Goal: Transaction & Acquisition: Download file/media

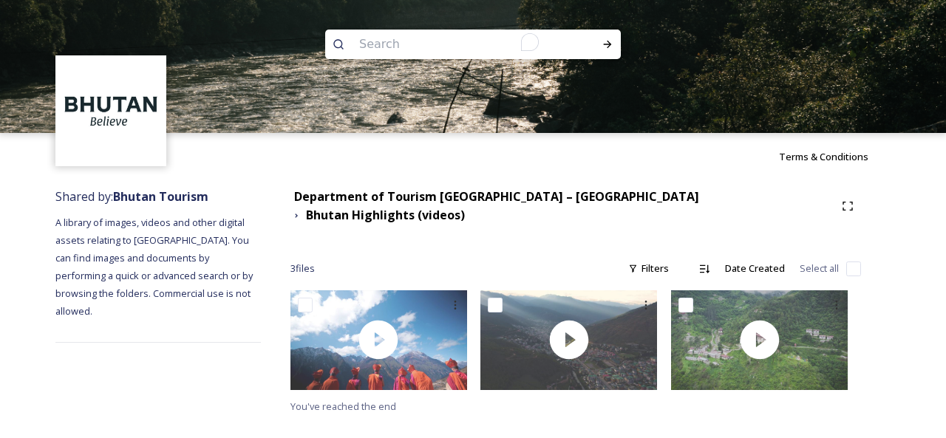
type input "Haa Panorama Trail"
click at [608, 48] on icon at bounding box center [608, 44] width 12 height 12
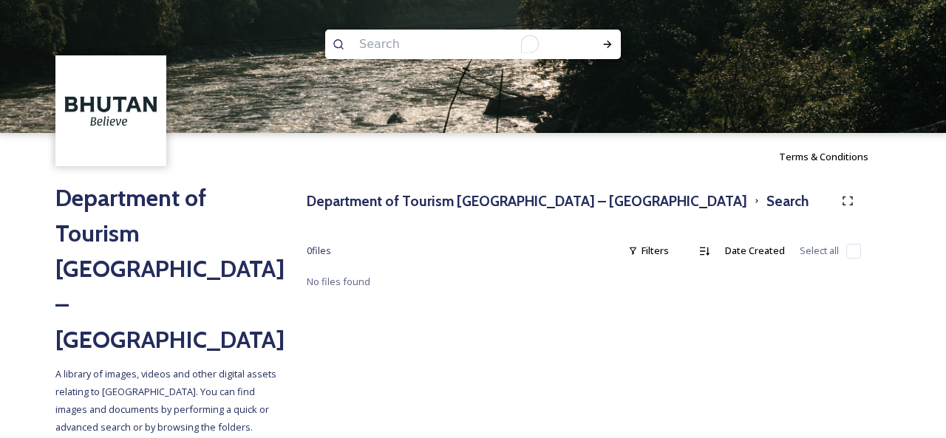
click at [410, 42] on input "To enrich screen reader interactions, please activate Accessibility in Grammarl…" at bounding box center [453, 44] width 203 height 33
paste input "Meri Puensum"
drag, startPoint x: 387, startPoint y: 42, endPoint x: 457, endPoint y: 41, distance: 70.2
click at [457, 41] on input "Meri Puensum" at bounding box center [453, 44] width 203 height 33
type input "Meri"
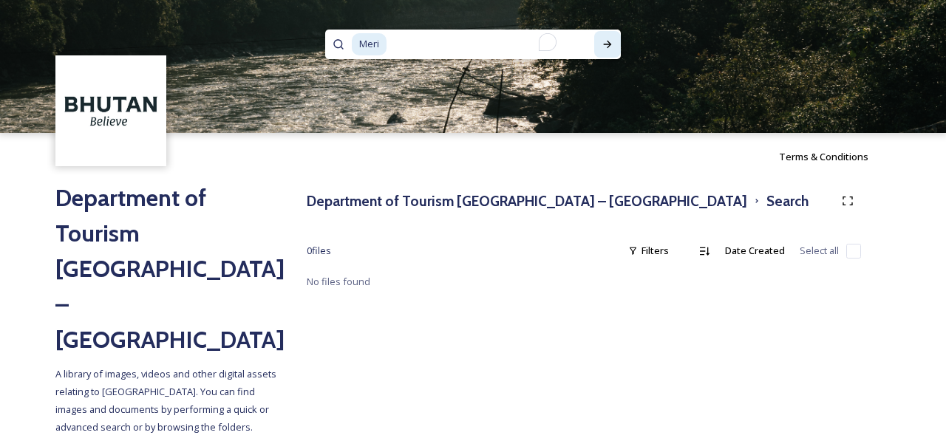
click at [615, 43] on div at bounding box center [607, 44] width 27 height 27
click at [606, 43] on icon at bounding box center [608, 44] width 12 height 12
click at [427, 54] on input "To enrich screen reader interactions, please activate Accessibility in Grammarl…" at bounding box center [480, 44] width 185 height 33
click at [430, 48] on input "To enrich screen reader interactions, please activate Accessibility in Grammarl…" at bounding box center [480, 44] width 185 height 33
type input "M"
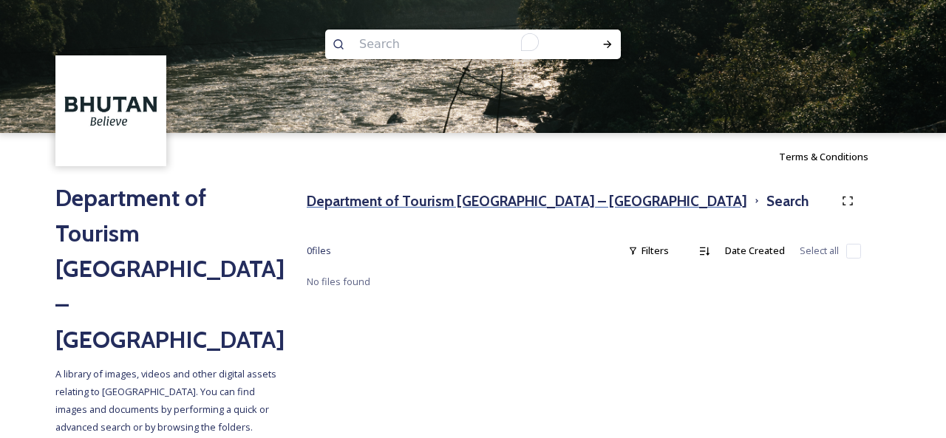
click at [434, 200] on h3 "Department of Tourism [GEOGRAPHIC_DATA] – [GEOGRAPHIC_DATA]" at bounding box center [527, 201] width 441 height 21
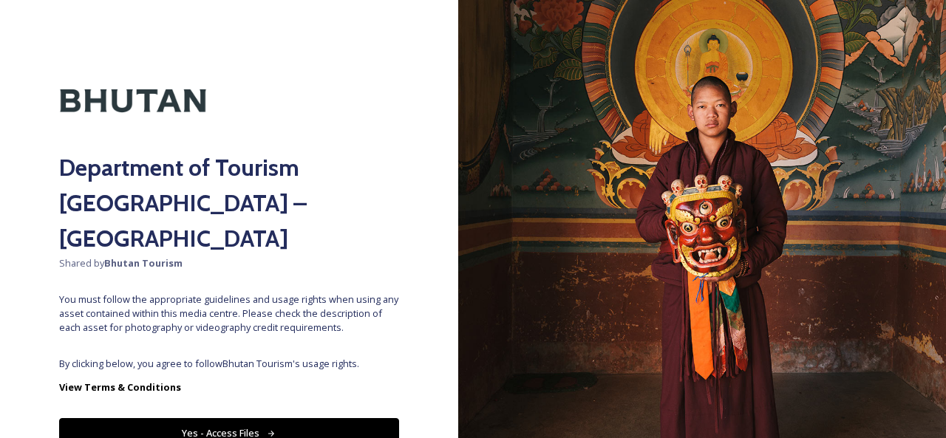
click at [211, 418] on button "Yes - Access Files" at bounding box center [229, 433] width 340 height 30
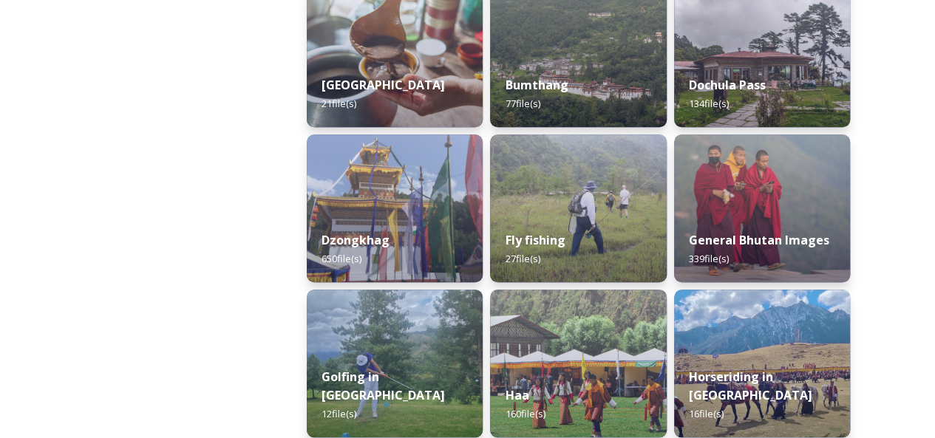
scroll to position [591, 0]
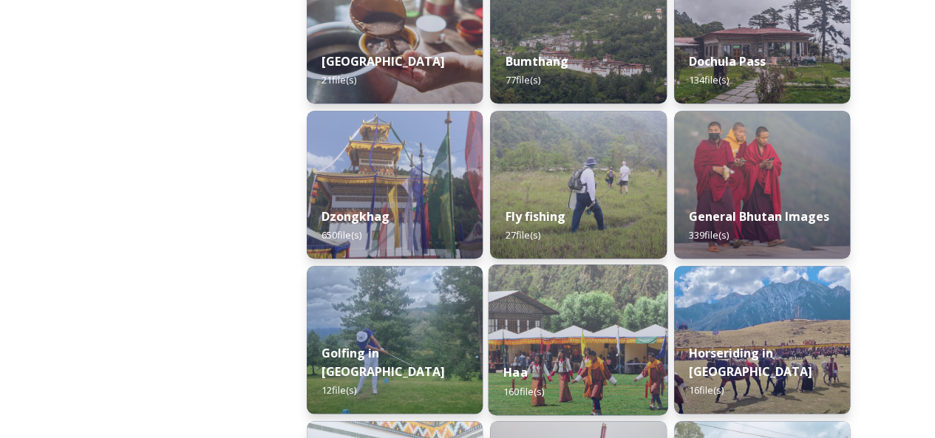
click at [574, 359] on div "Haa 160 file(s)" at bounding box center [579, 381] width 180 height 67
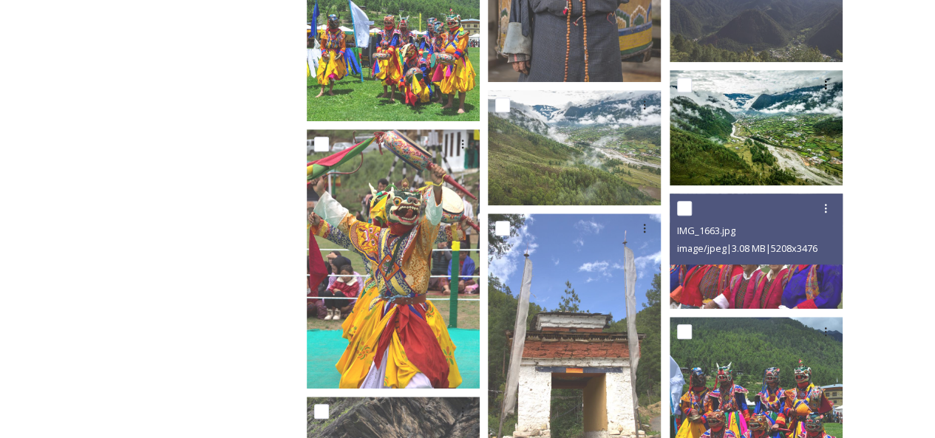
scroll to position [591, 0]
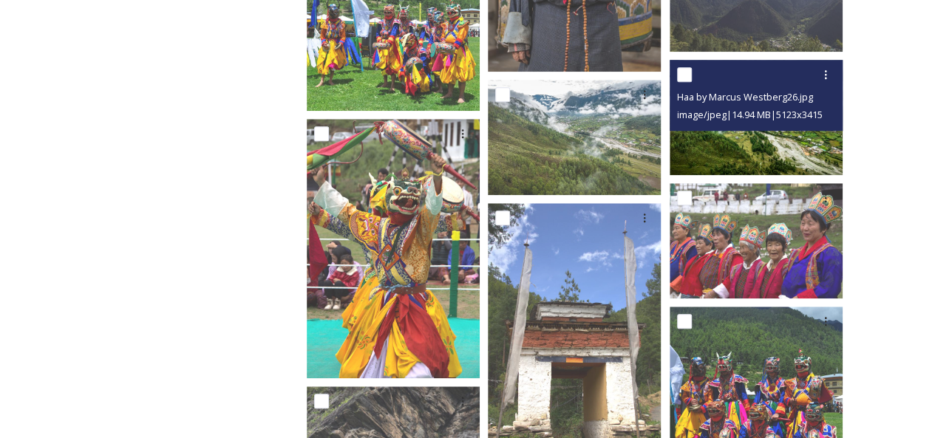
click at [728, 141] on img at bounding box center [756, 116] width 173 height 115
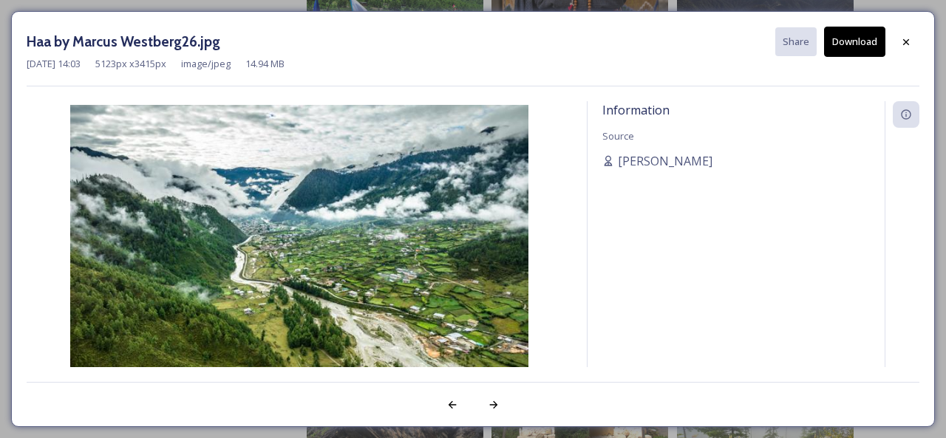
click at [852, 47] on button "Download" at bounding box center [854, 42] width 61 height 30
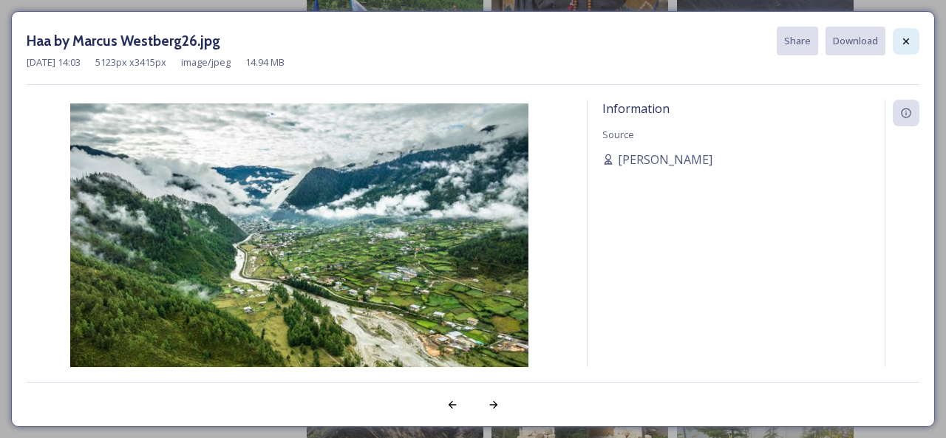
click at [899, 39] on div at bounding box center [906, 41] width 27 height 27
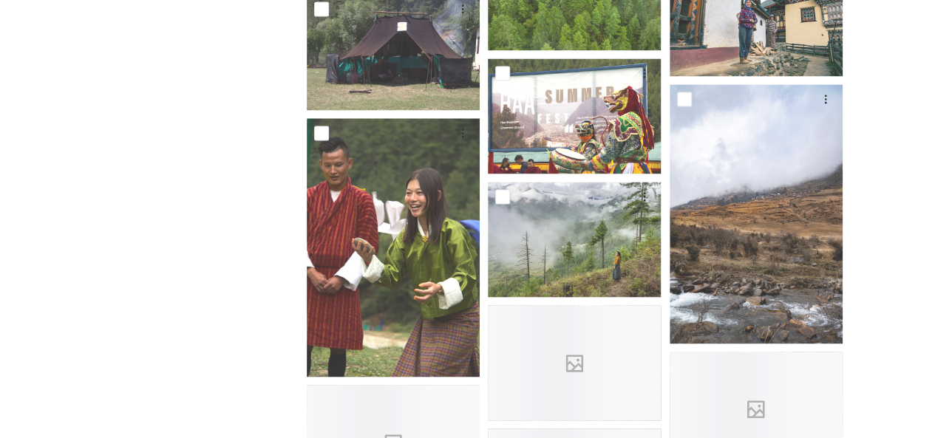
scroll to position [1331, 0]
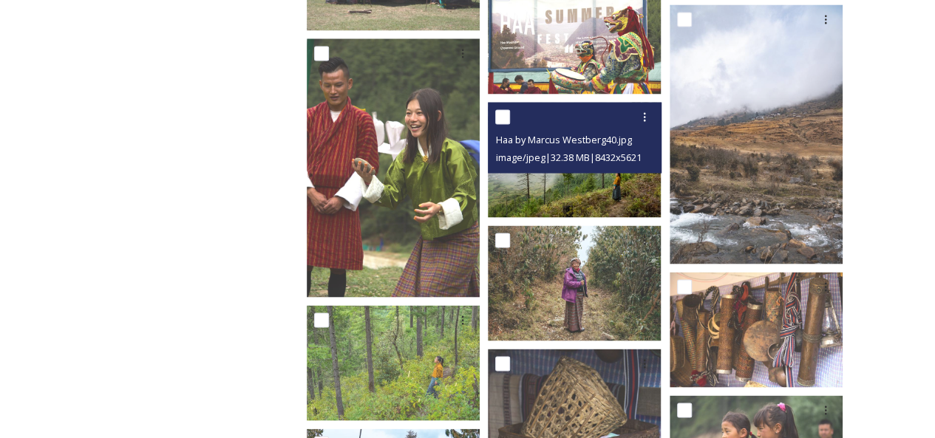
click at [601, 180] on img at bounding box center [574, 159] width 173 height 115
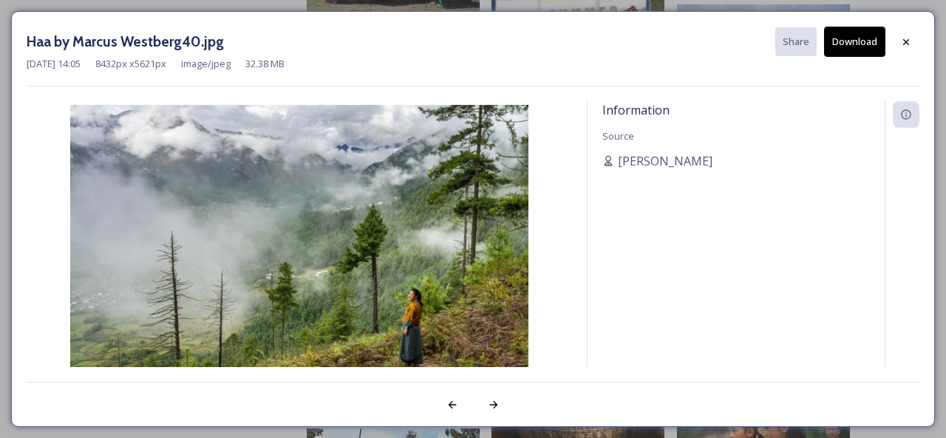
click at [840, 42] on button "Download" at bounding box center [854, 42] width 61 height 30
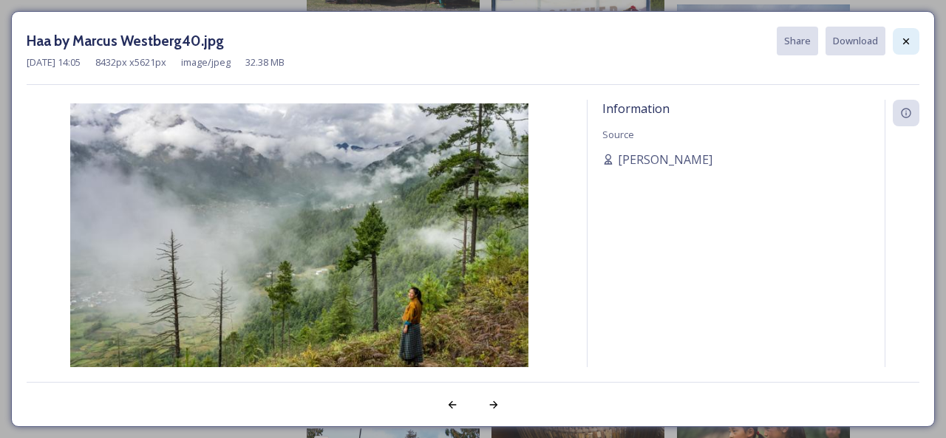
click at [909, 45] on icon at bounding box center [906, 41] width 12 height 12
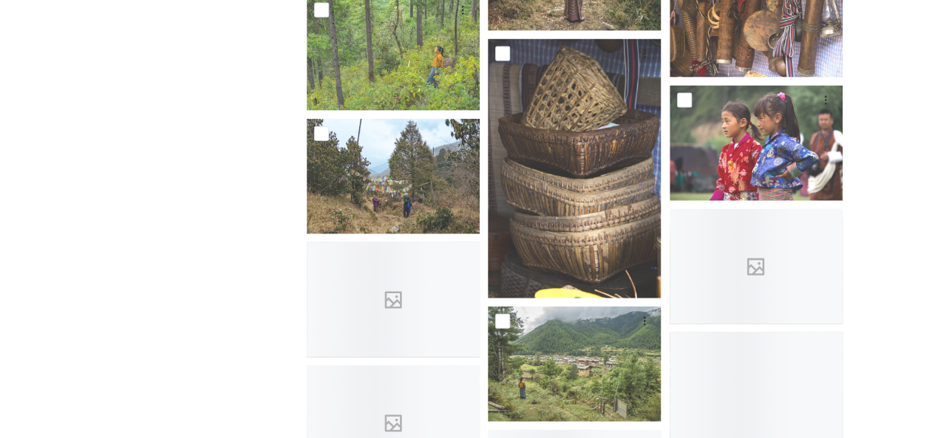
scroll to position [1700, 0]
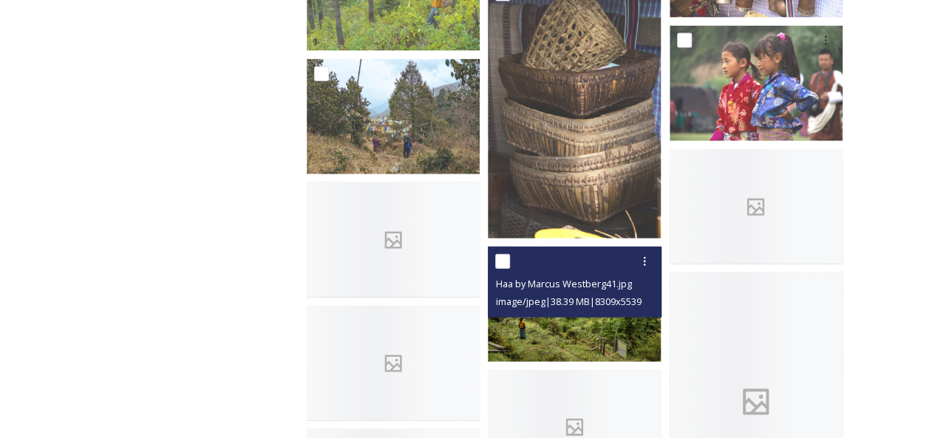
click at [557, 325] on img at bounding box center [574, 304] width 173 height 115
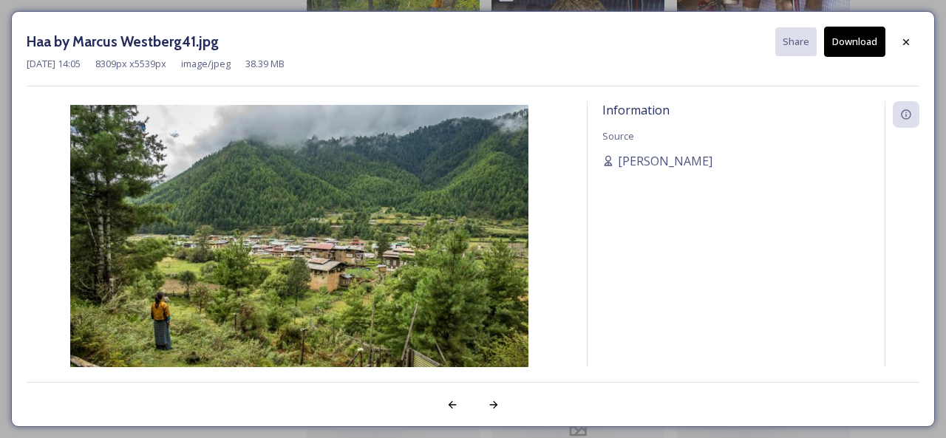
click at [857, 44] on button "Download" at bounding box center [854, 42] width 61 height 30
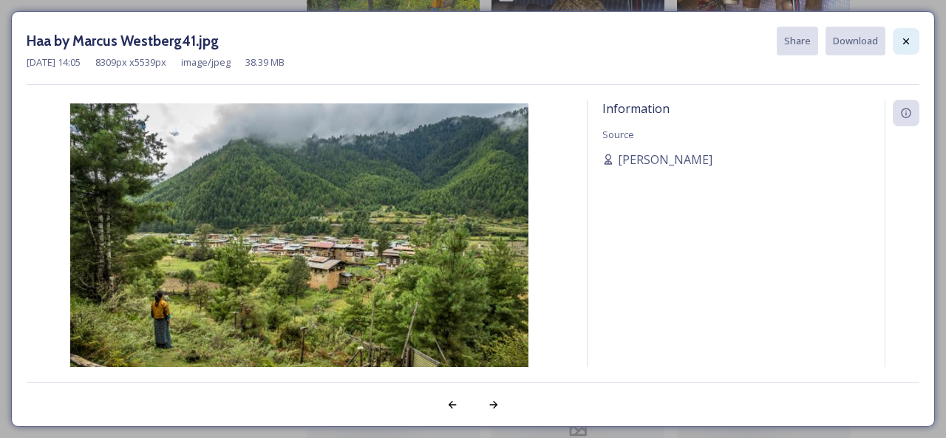
click at [900, 47] on div at bounding box center [906, 41] width 27 height 27
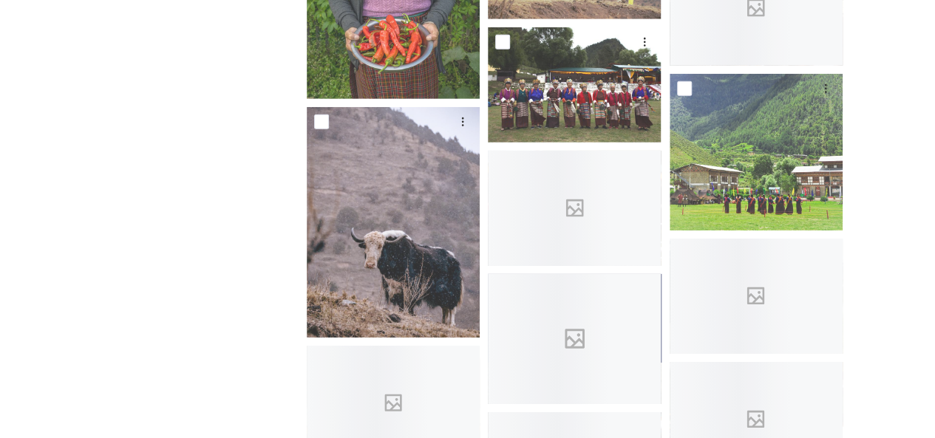
scroll to position [2292, 0]
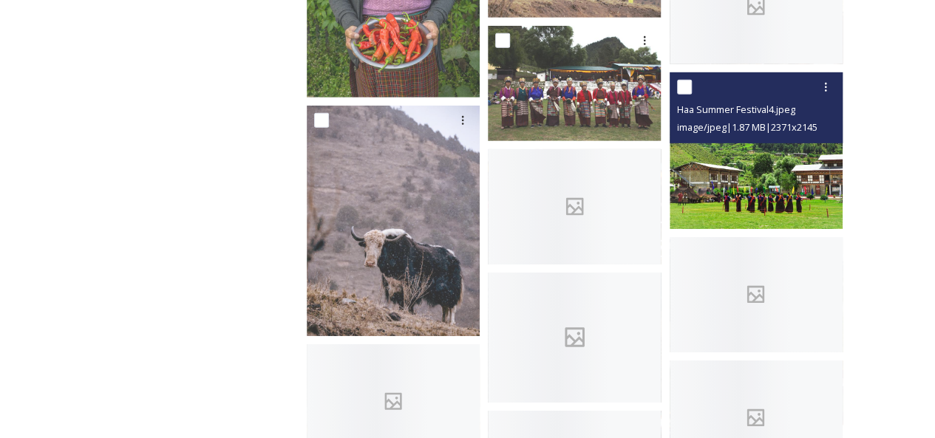
click at [772, 201] on img at bounding box center [756, 150] width 173 height 157
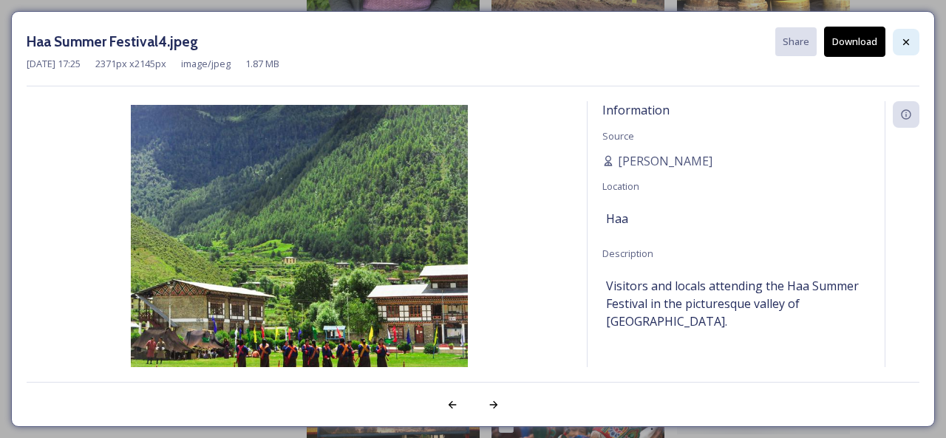
click at [908, 44] on icon at bounding box center [906, 42] width 12 height 12
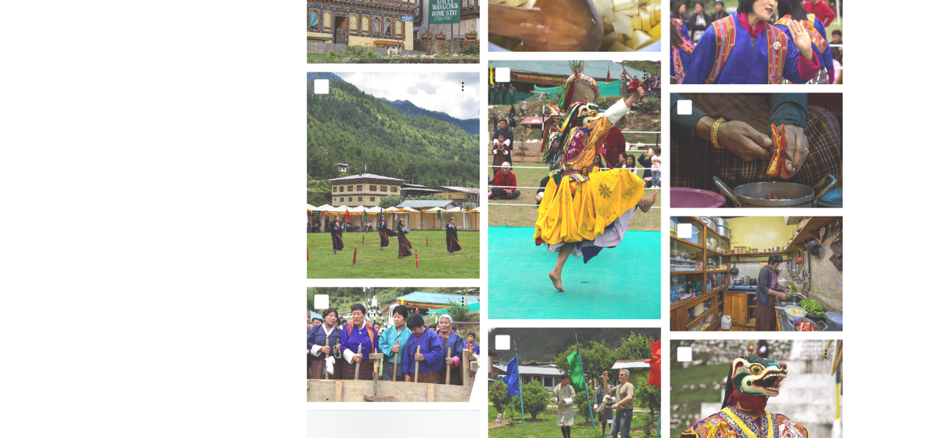
scroll to position [3696, 0]
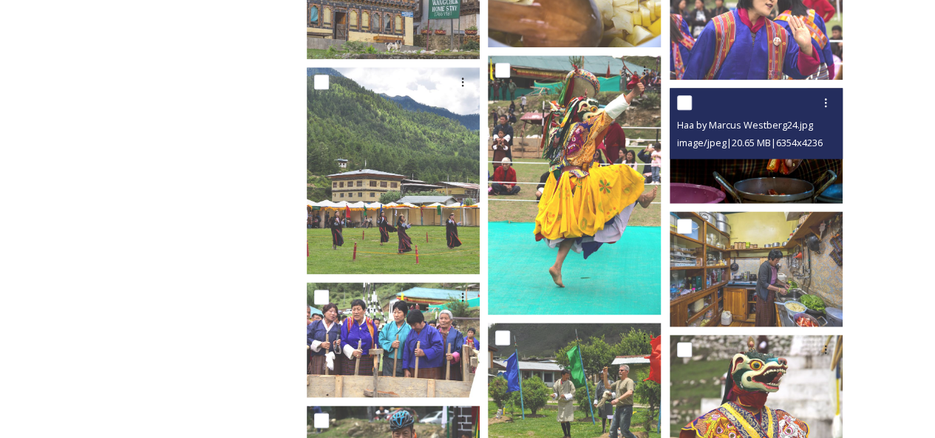
click at [734, 167] on img at bounding box center [756, 145] width 173 height 115
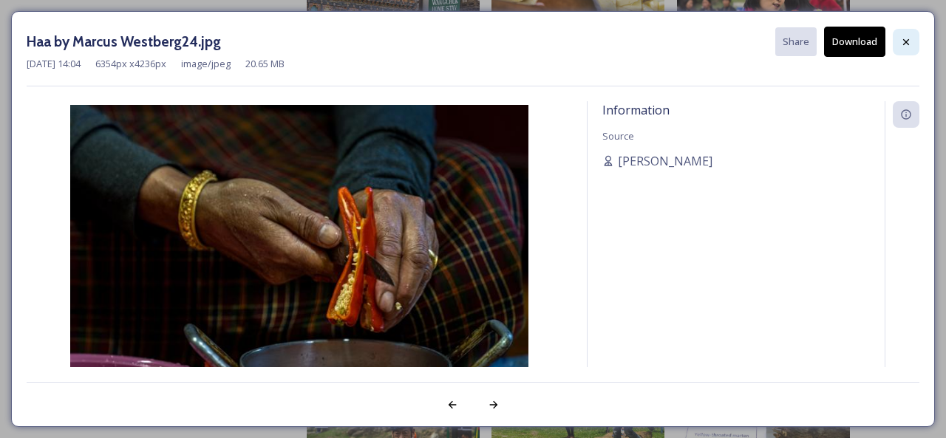
click at [908, 40] on icon at bounding box center [906, 41] width 6 height 6
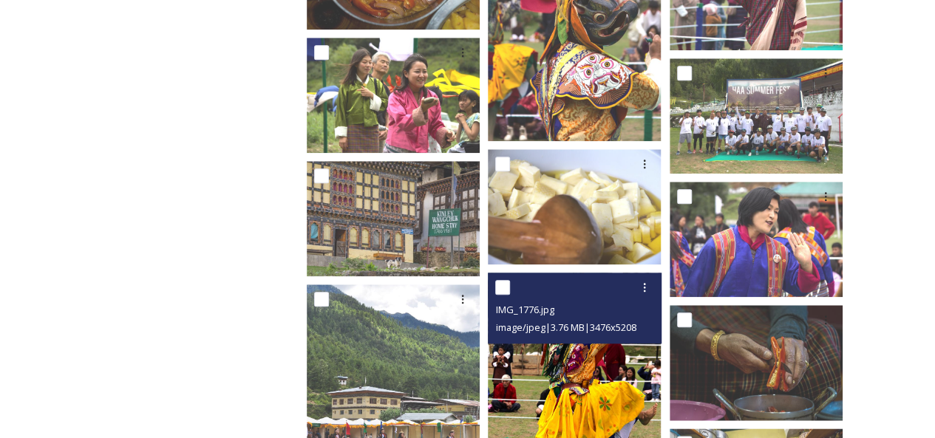
scroll to position [3400, 0]
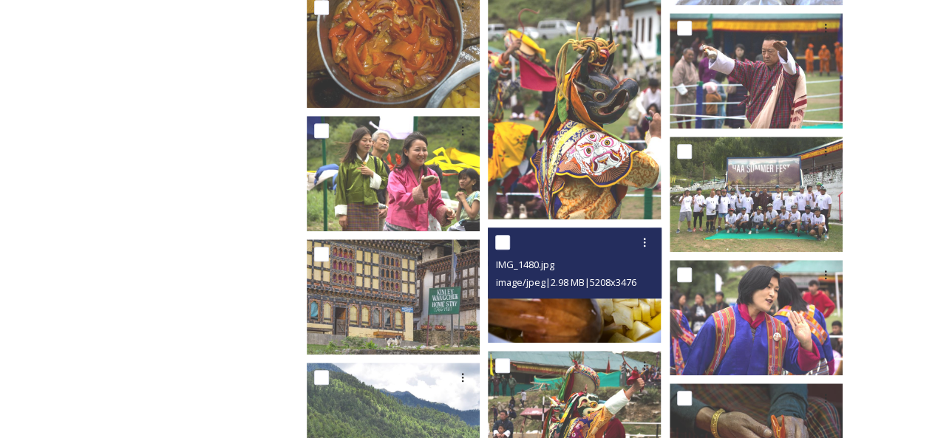
click at [557, 299] on img at bounding box center [574, 285] width 173 height 115
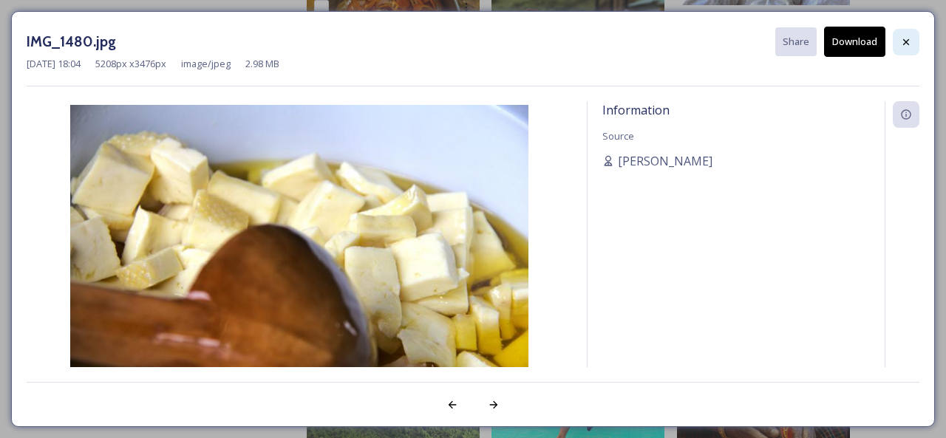
click at [920, 34] on div at bounding box center [906, 42] width 27 height 27
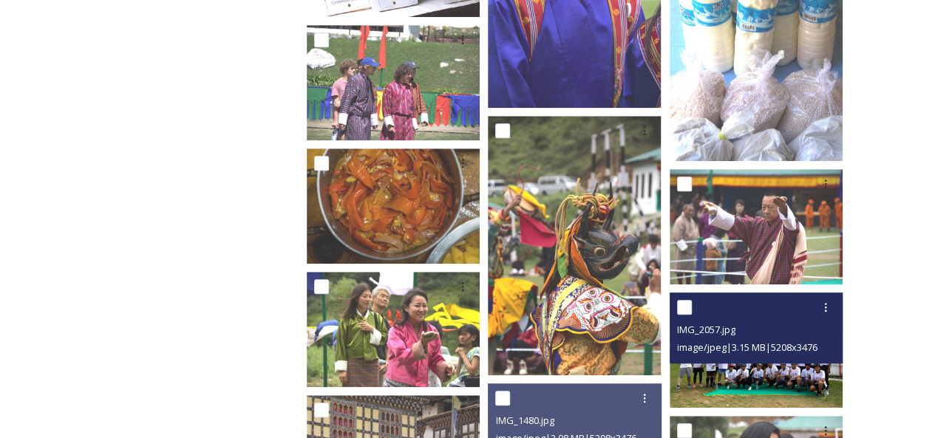
scroll to position [3105, 0]
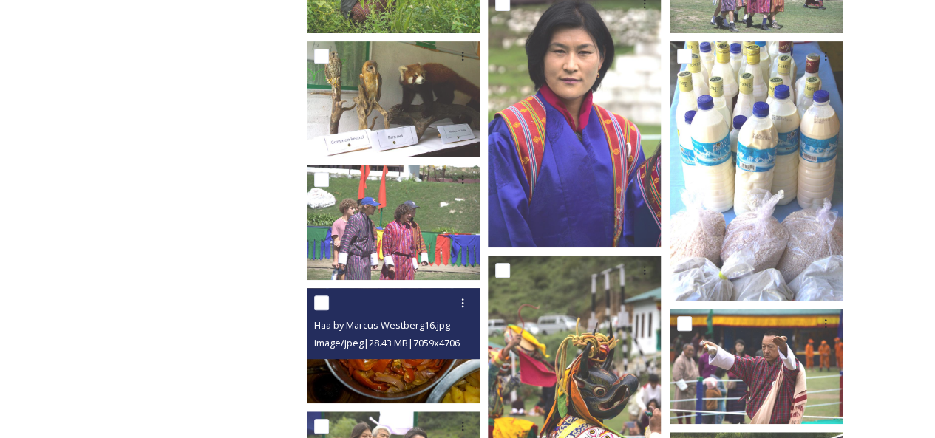
click at [427, 356] on div "Haa by Marcus Westberg16.jpg image/jpeg | 28.43 MB | 7059 x 4706" at bounding box center [393, 323] width 173 height 71
click at [426, 361] on img at bounding box center [393, 345] width 173 height 115
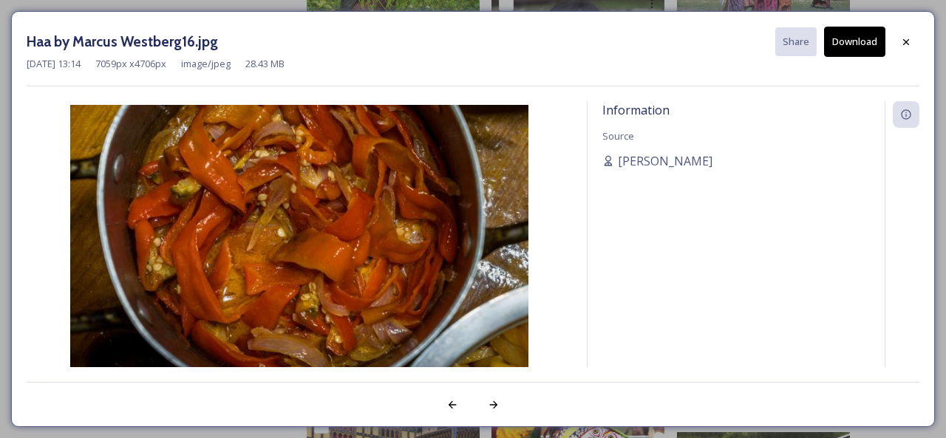
click at [865, 47] on button "Download" at bounding box center [854, 42] width 61 height 30
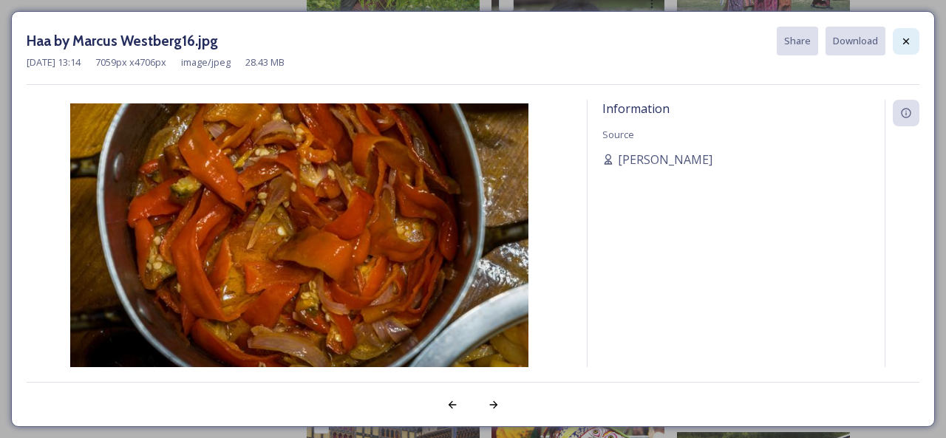
click at [908, 39] on icon at bounding box center [906, 41] width 6 height 6
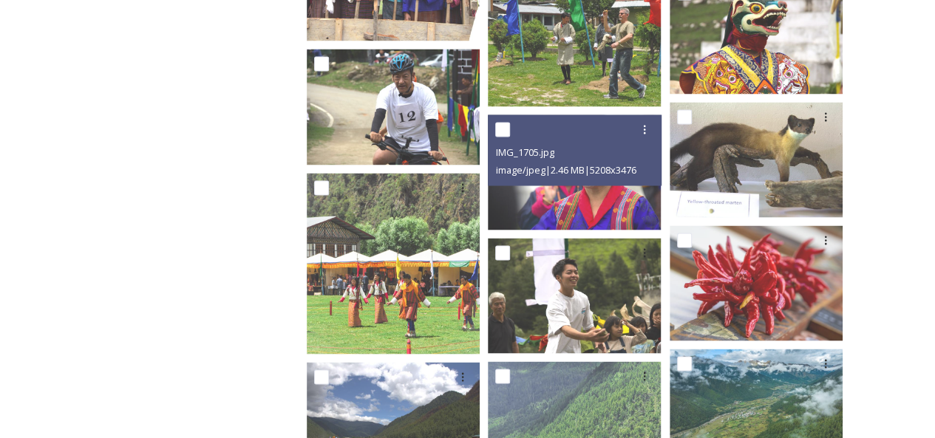
scroll to position [3992, 0]
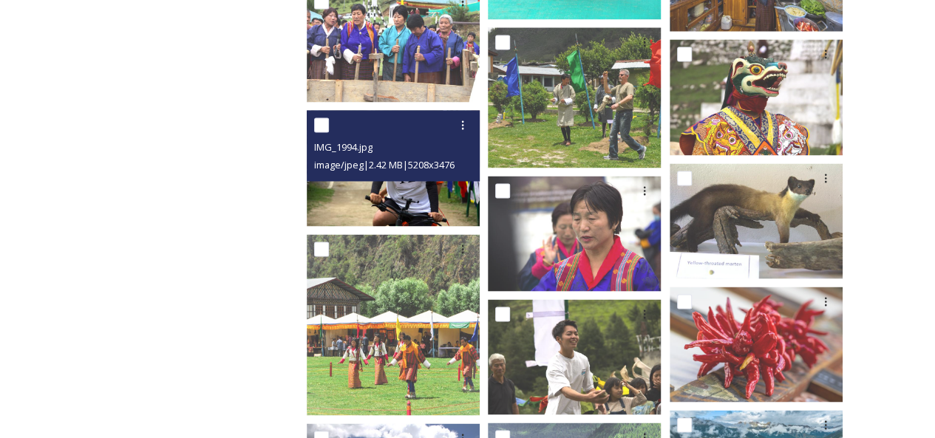
click at [401, 187] on img at bounding box center [393, 167] width 173 height 115
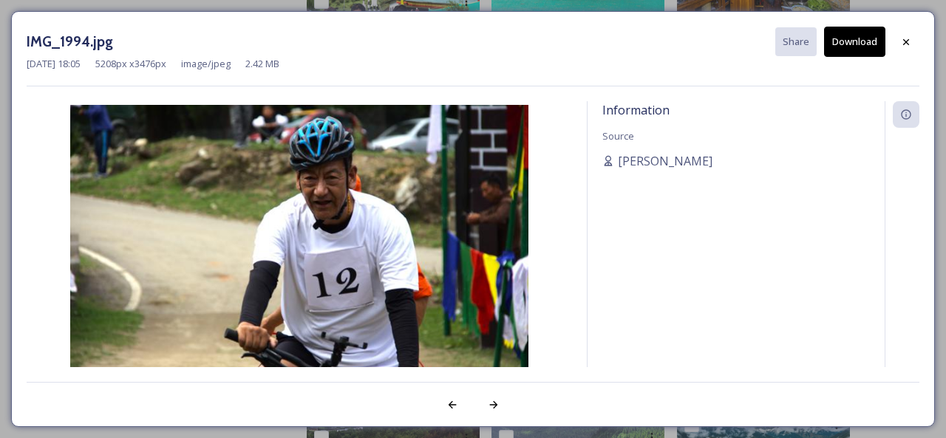
click at [863, 48] on button "Download" at bounding box center [854, 42] width 61 height 30
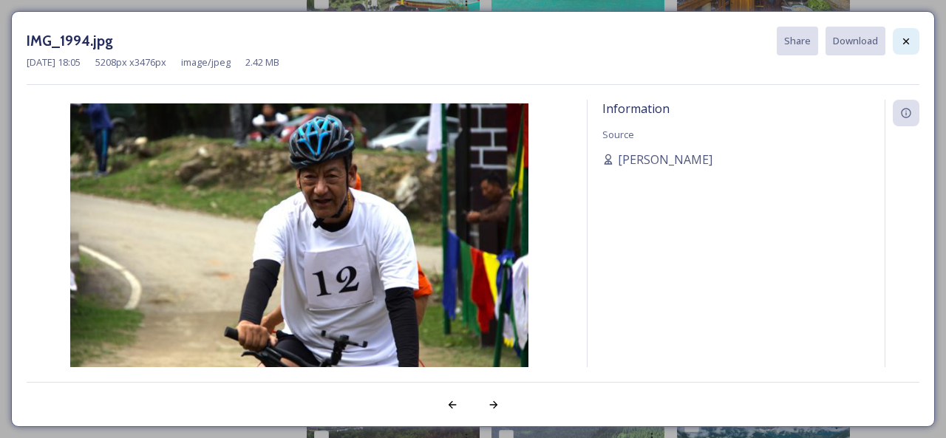
click at [906, 45] on icon at bounding box center [906, 41] width 12 height 12
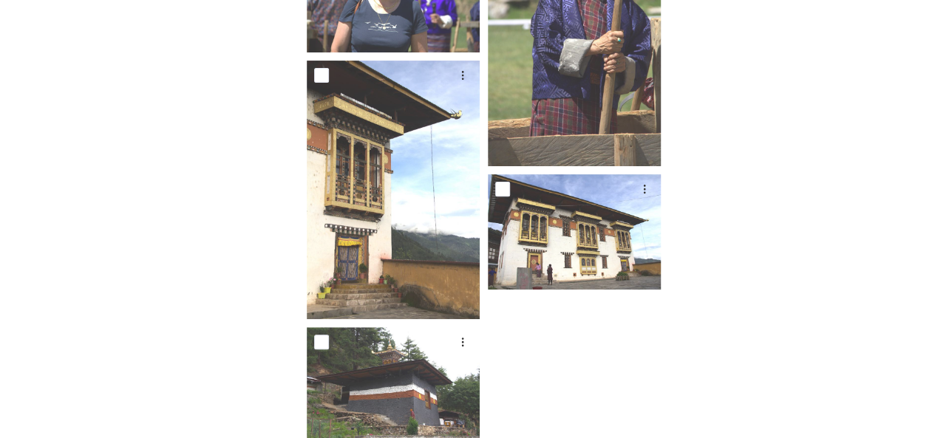
scroll to position [8612, 0]
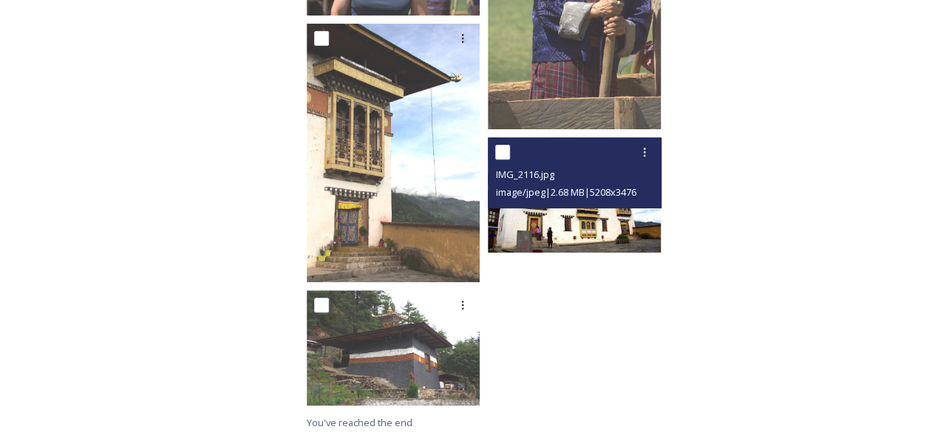
click at [565, 218] on img at bounding box center [574, 194] width 173 height 115
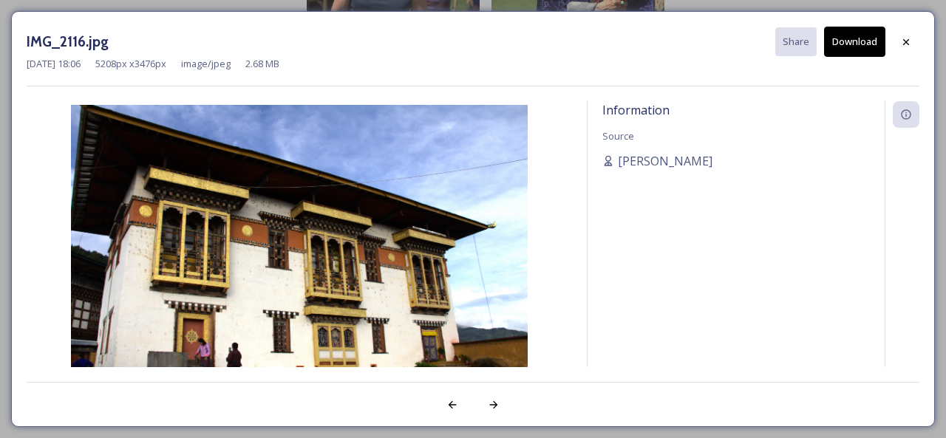
click at [863, 44] on button "Download" at bounding box center [854, 42] width 61 height 30
click at [910, 42] on icon at bounding box center [906, 42] width 12 height 12
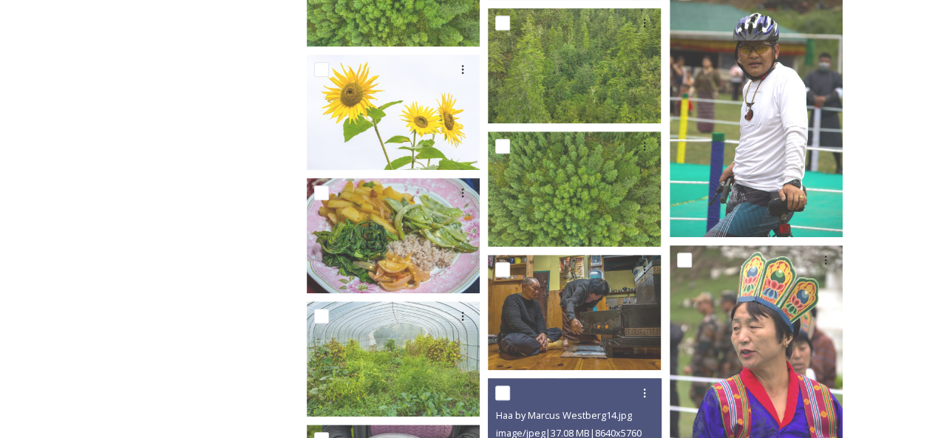
scroll to position [5877, 0]
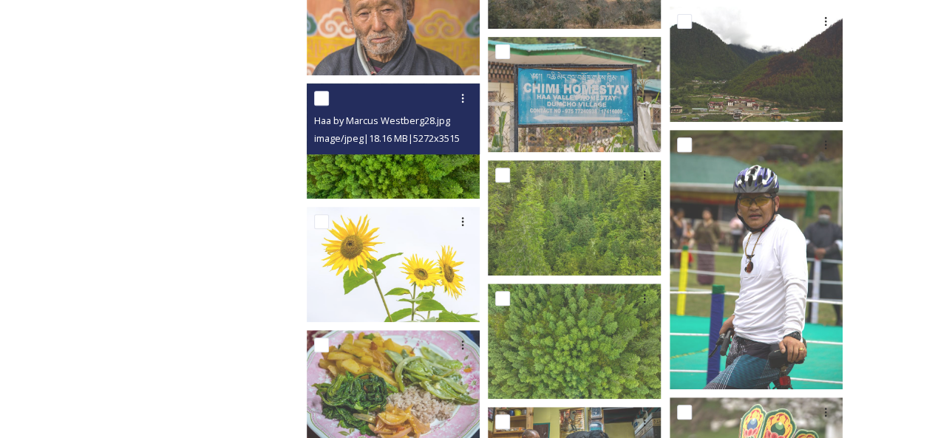
click at [386, 165] on img at bounding box center [393, 141] width 173 height 115
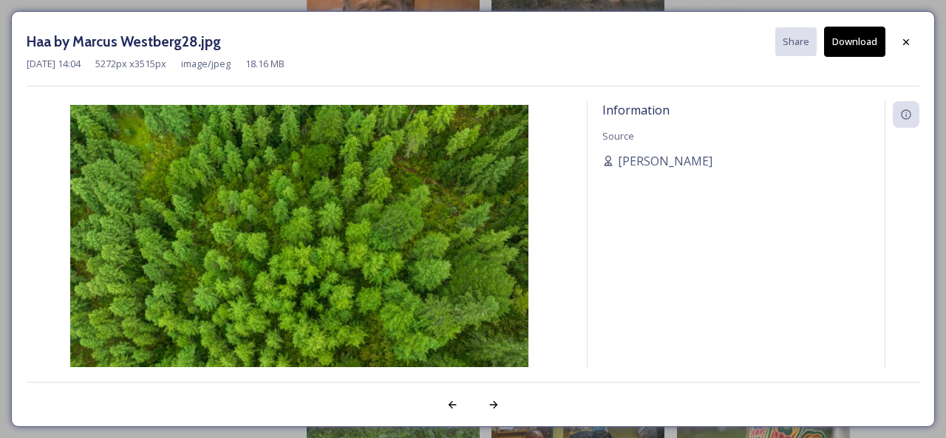
click at [847, 41] on button "Download" at bounding box center [854, 42] width 61 height 30
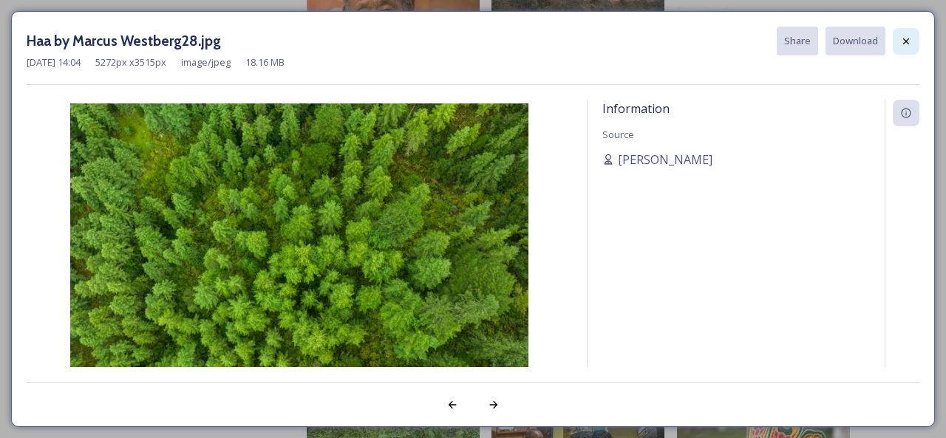
click at [906, 46] on icon at bounding box center [906, 41] width 12 height 12
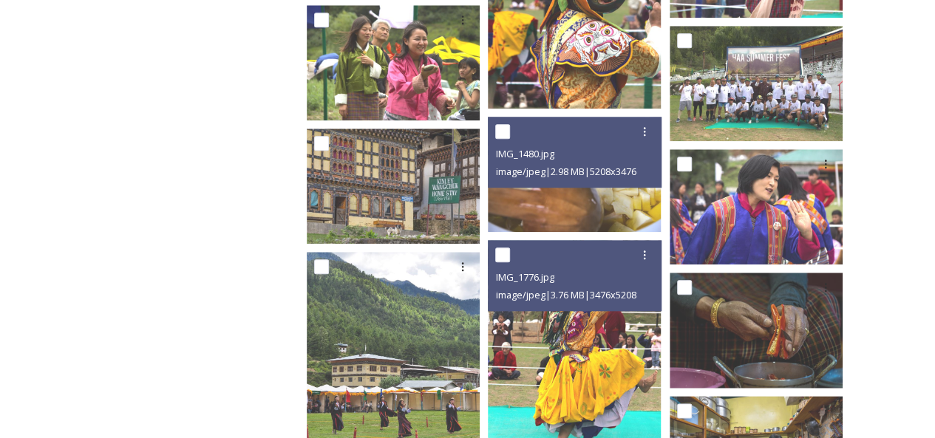
scroll to position [3437, 0]
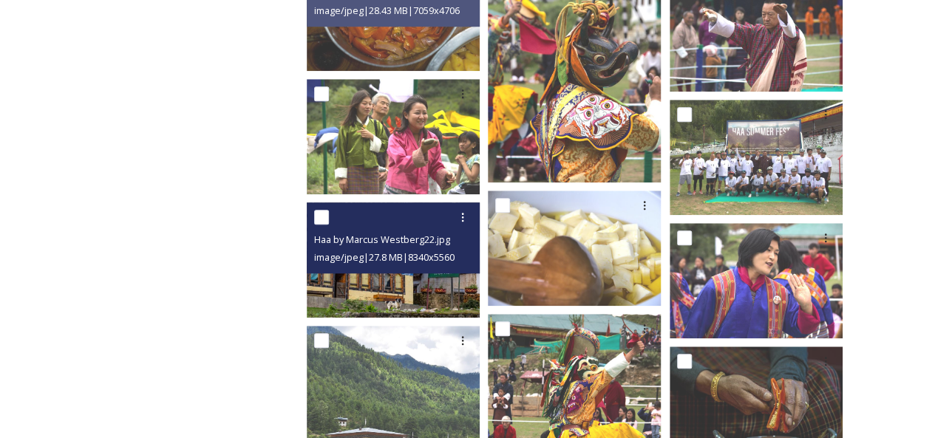
click at [383, 292] on img at bounding box center [393, 260] width 173 height 115
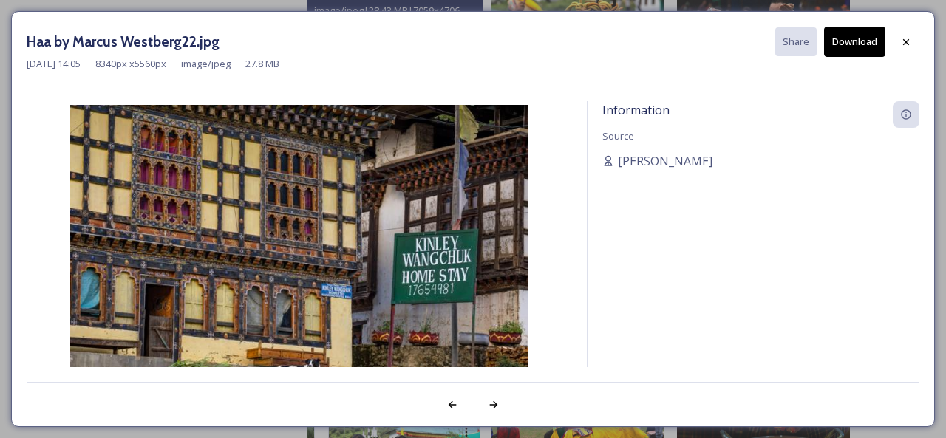
click at [865, 46] on button "Download" at bounding box center [854, 42] width 61 height 30
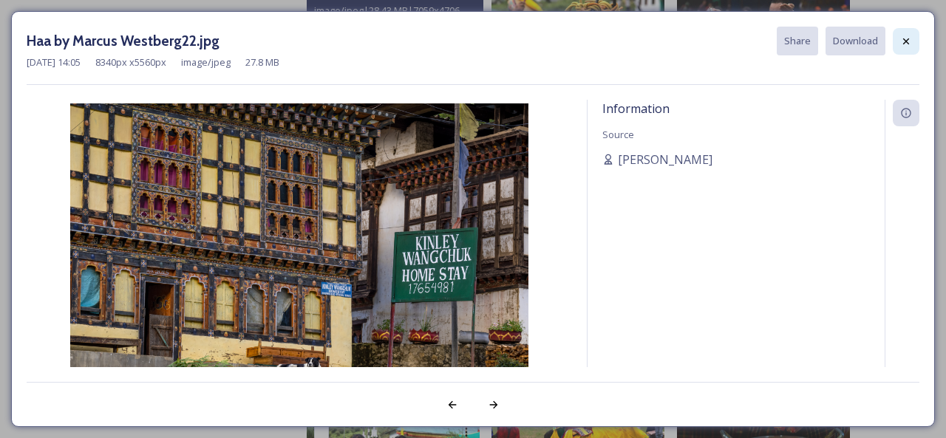
click at [908, 47] on div at bounding box center [906, 41] width 27 height 27
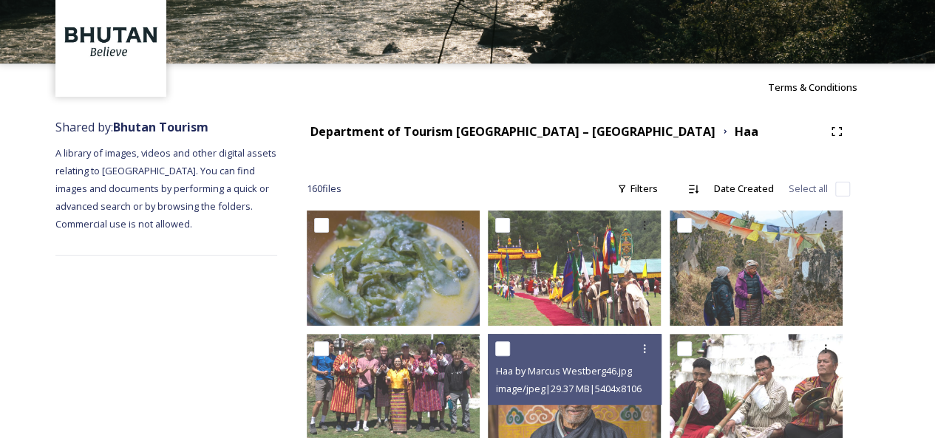
scroll to position [0, 0]
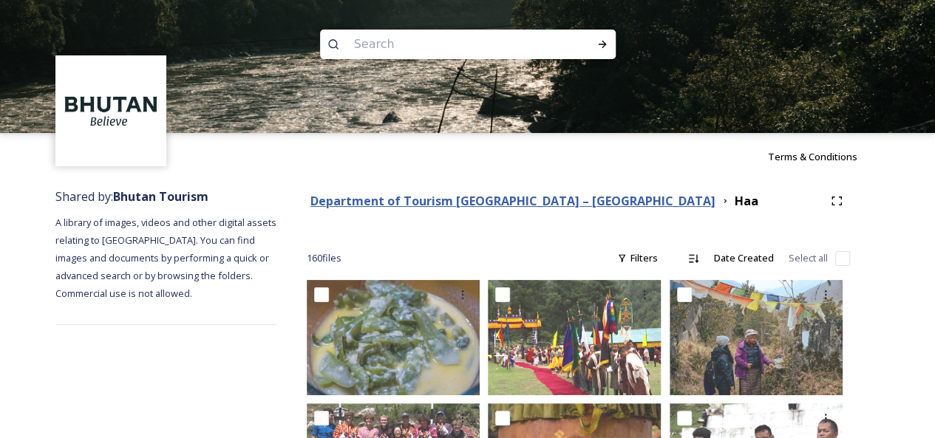
click at [374, 203] on strong "Department of Tourism [GEOGRAPHIC_DATA] – [GEOGRAPHIC_DATA]" at bounding box center [512, 201] width 405 height 16
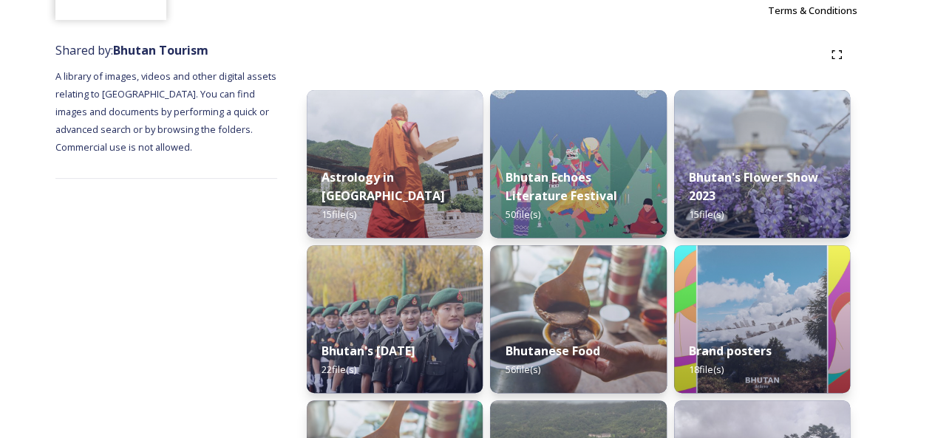
scroll to position [148, 0]
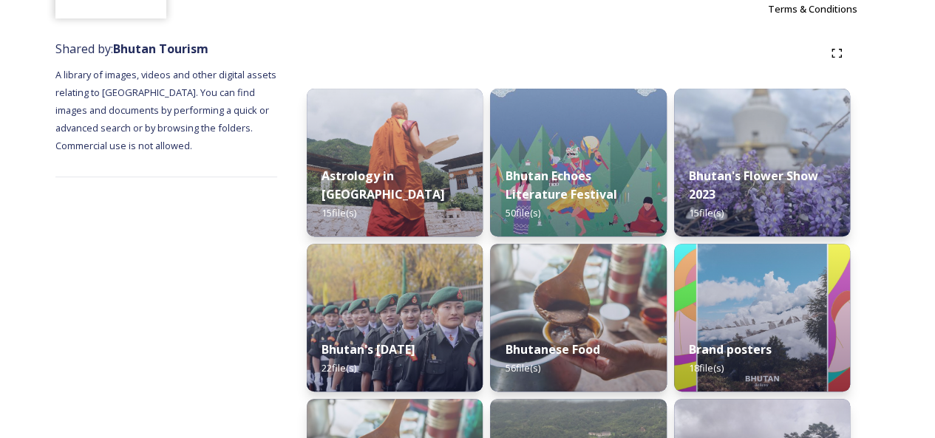
click at [378, 200] on strong "Astrology in [GEOGRAPHIC_DATA]" at bounding box center [383, 185] width 126 height 35
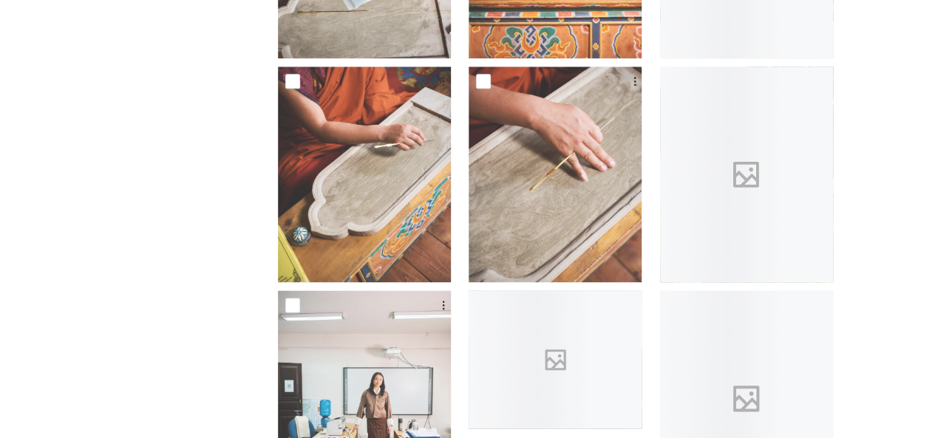
scroll to position [988, 0]
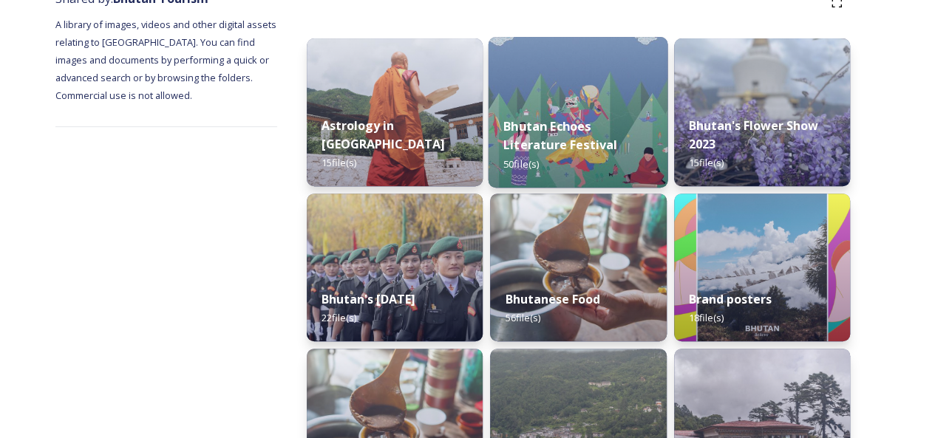
scroll to position [222, 0]
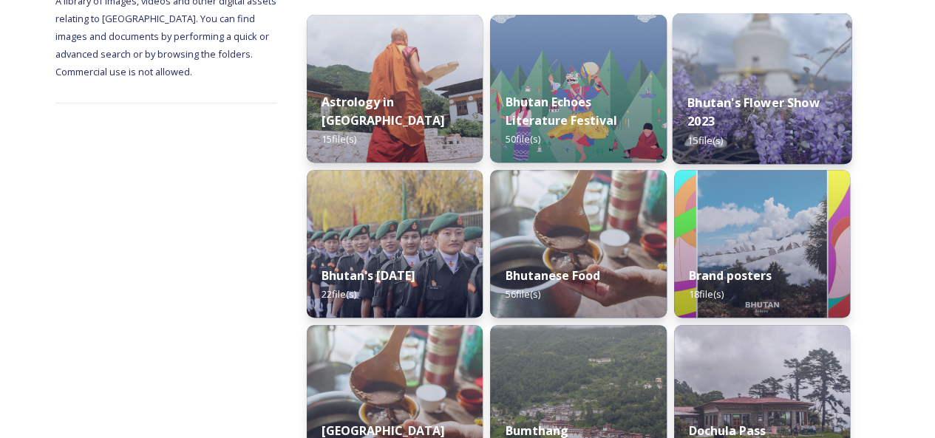
click at [788, 114] on div "Bhutan's Flower Show 2023 15 file(s)" at bounding box center [762, 121] width 180 height 86
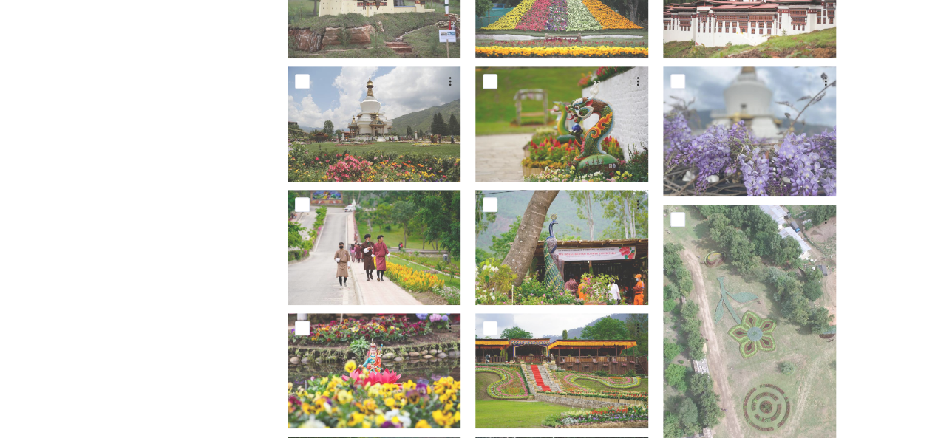
scroll to position [370, 0]
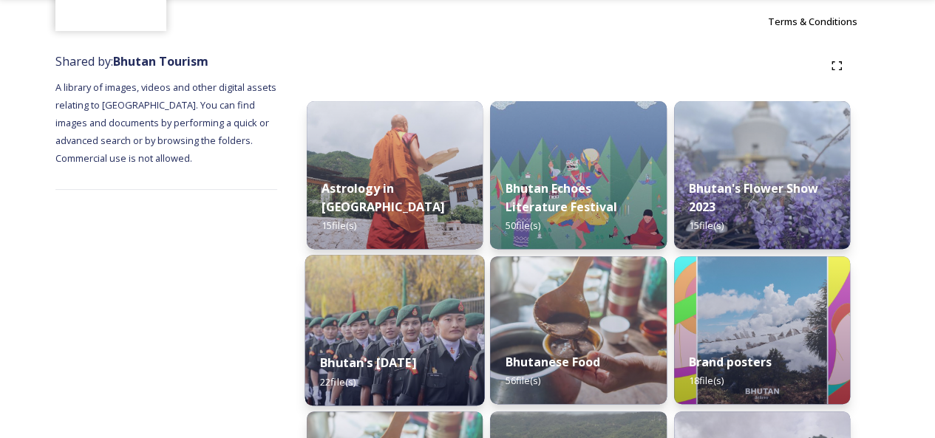
scroll to position [222, 0]
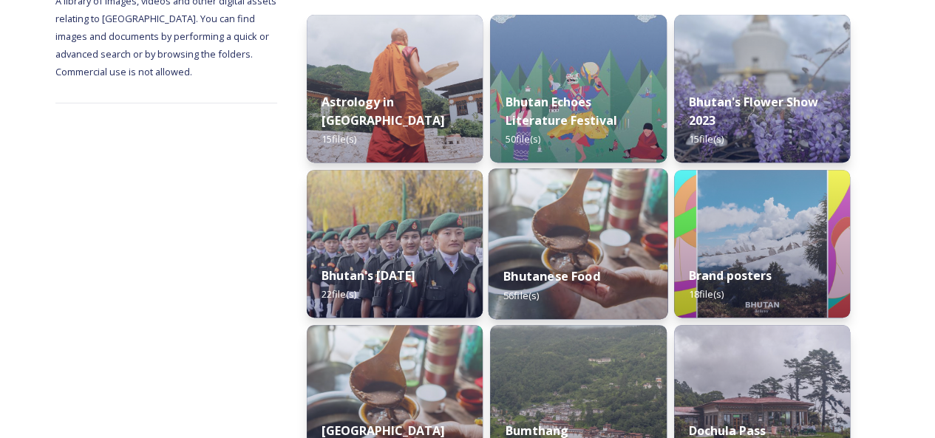
click at [546, 261] on div "Bhutanese Food 56 file(s)" at bounding box center [579, 285] width 180 height 67
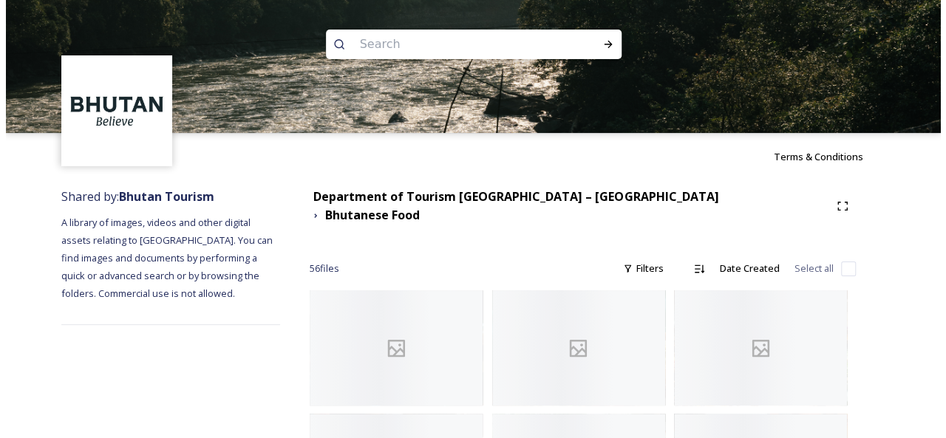
scroll to position [148, 0]
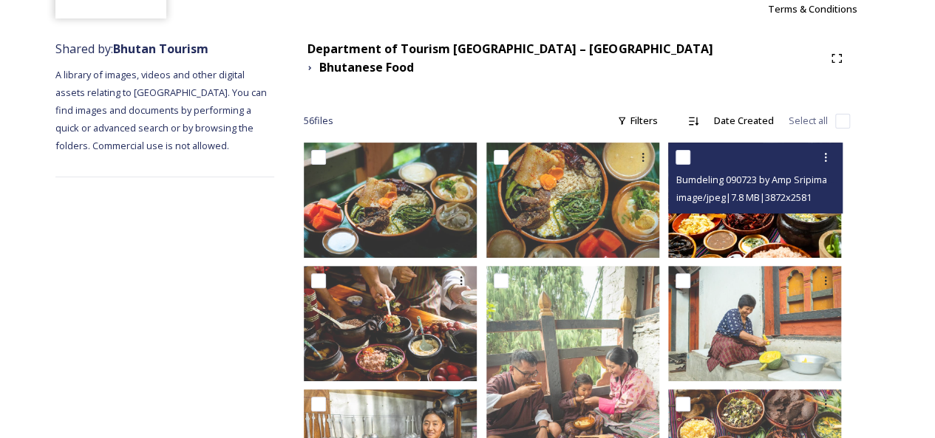
click at [721, 217] on img at bounding box center [754, 200] width 173 height 115
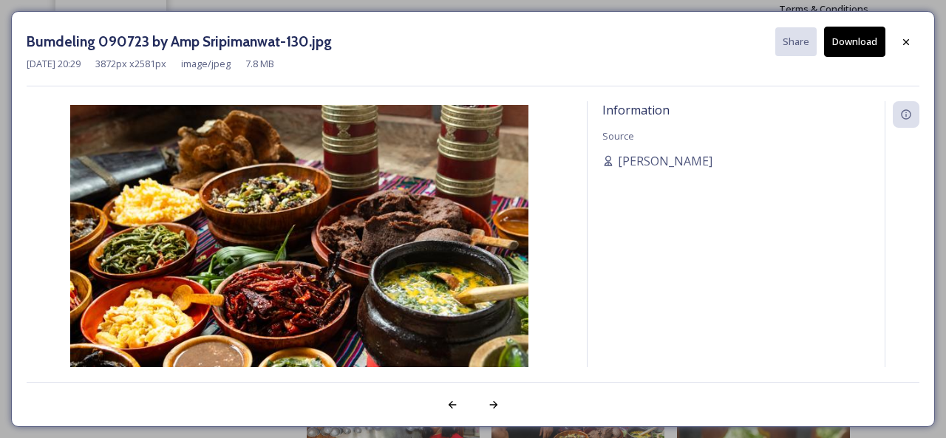
click at [857, 45] on button "Download" at bounding box center [854, 42] width 61 height 30
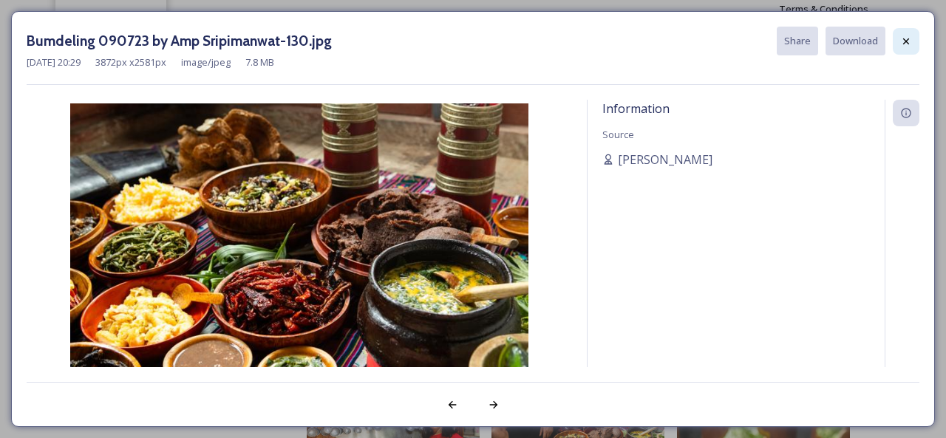
click at [902, 43] on icon at bounding box center [906, 41] width 12 height 12
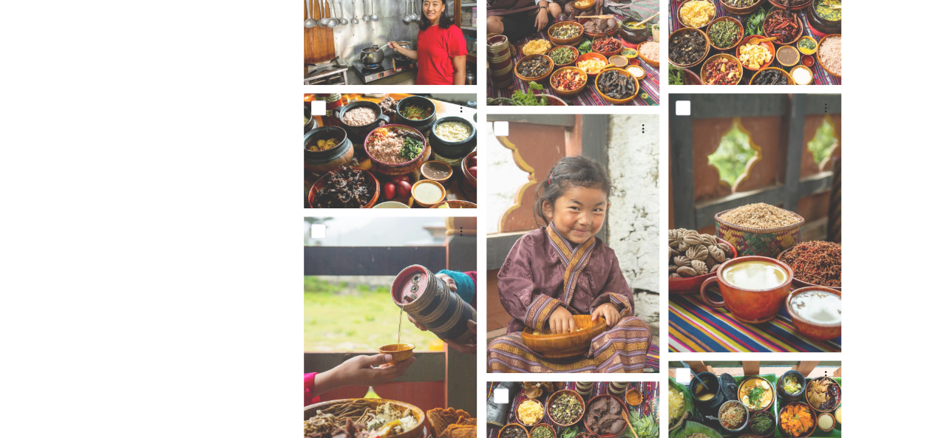
scroll to position [591, 0]
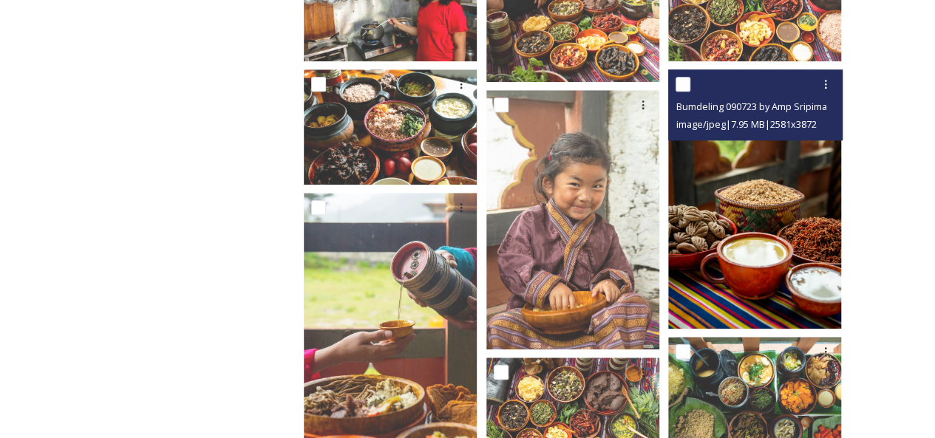
click at [770, 242] on img at bounding box center [754, 198] width 173 height 259
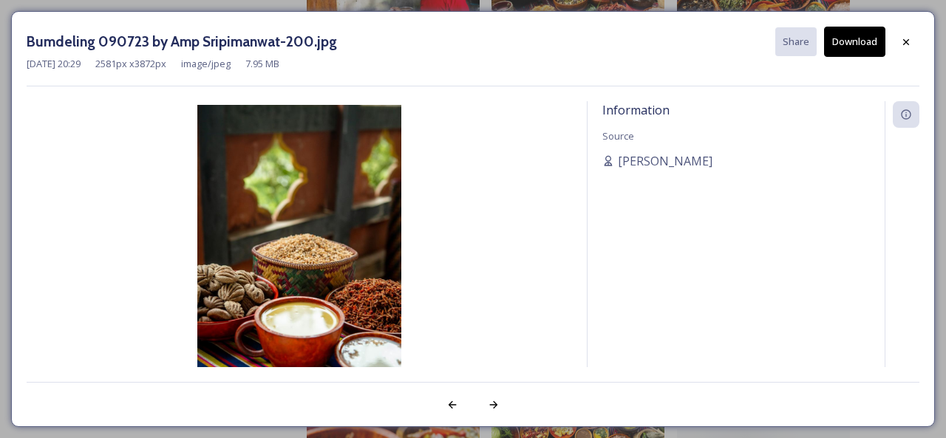
click at [860, 45] on button "Download" at bounding box center [854, 42] width 61 height 30
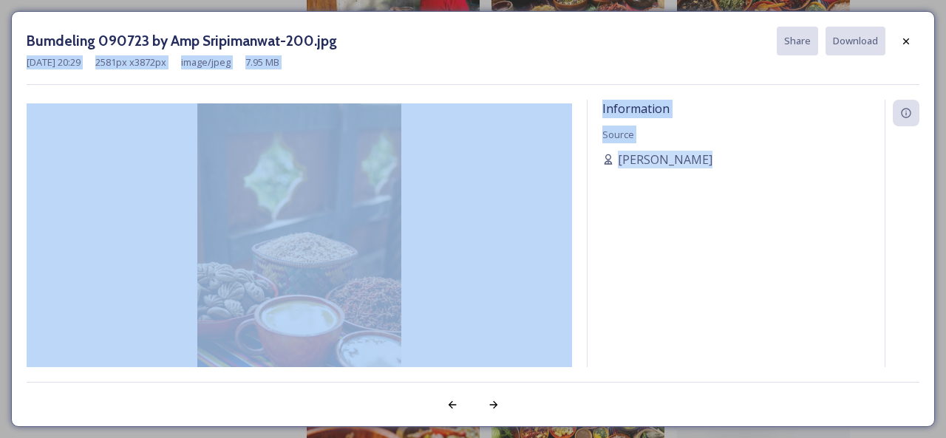
drag, startPoint x: 903, startPoint y: 42, endPoint x: 821, endPoint y: 197, distance: 175.6
click at [821, 194] on div "Bumdeling 090723 by Amp Sripimanwat-200.jpg Share Download [DATE] 20:29 2581 px…" at bounding box center [473, 219] width 924 height 416
click at [906, 44] on icon at bounding box center [906, 41] width 12 height 12
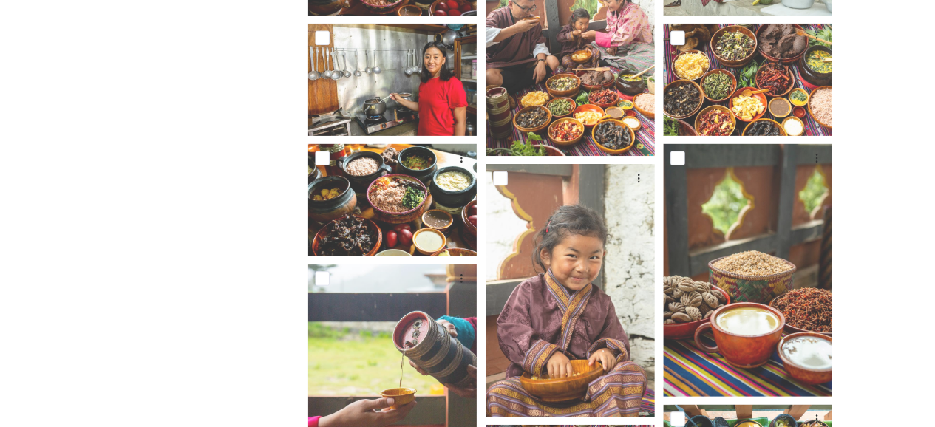
scroll to position [517, 0]
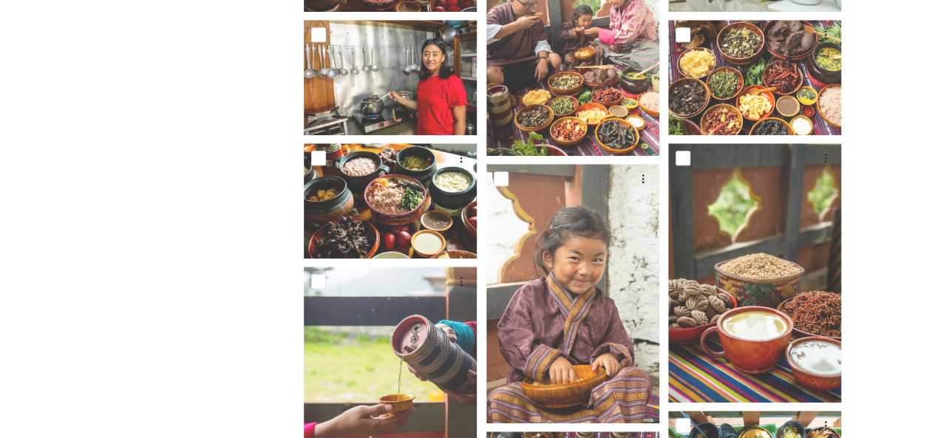
select select "en"
select select "zh-cn"
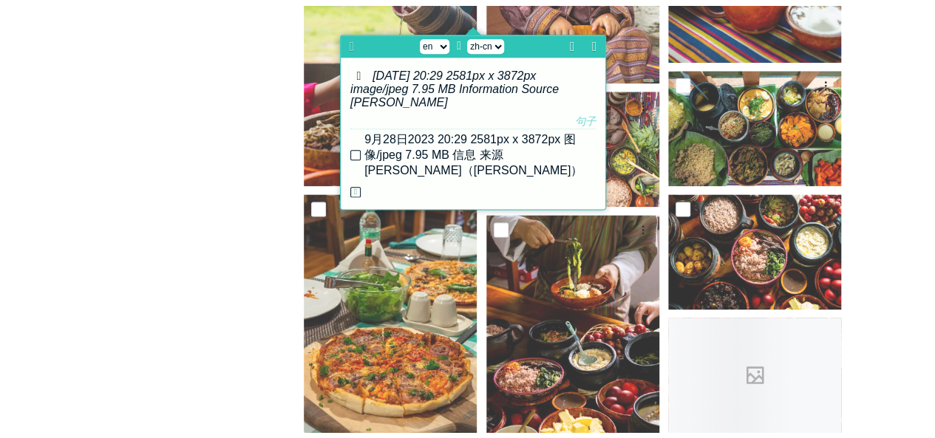
scroll to position [813, 0]
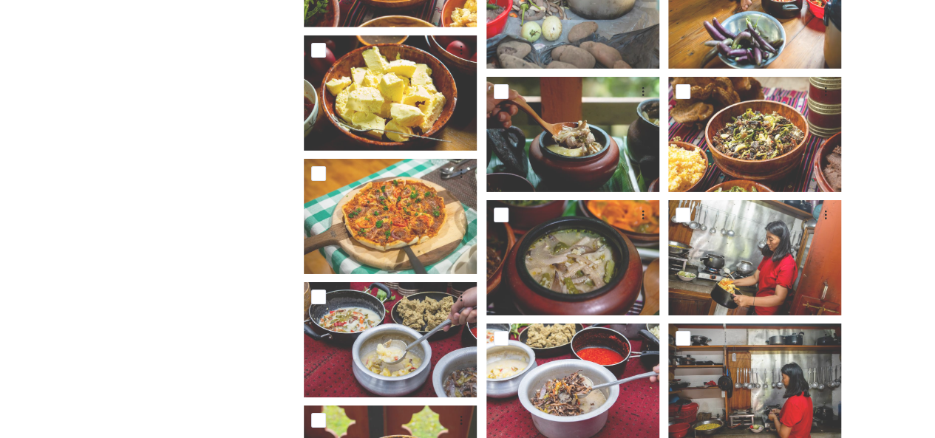
scroll to position [2439, 0]
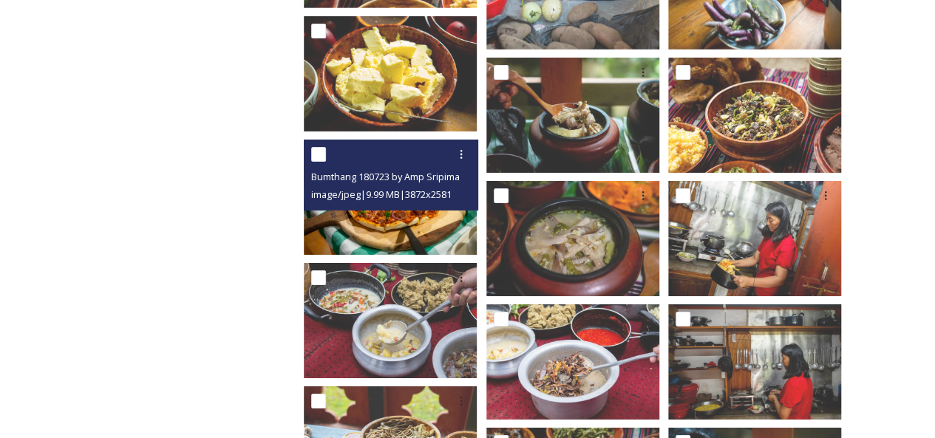
scroll to position [2365, 0]
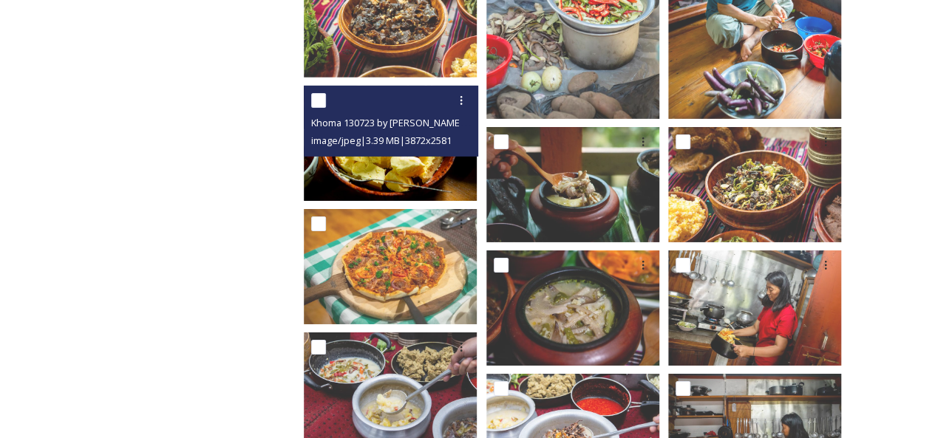
click at [392, 160] on img at bounding box center [390, 143] width 173 height 115
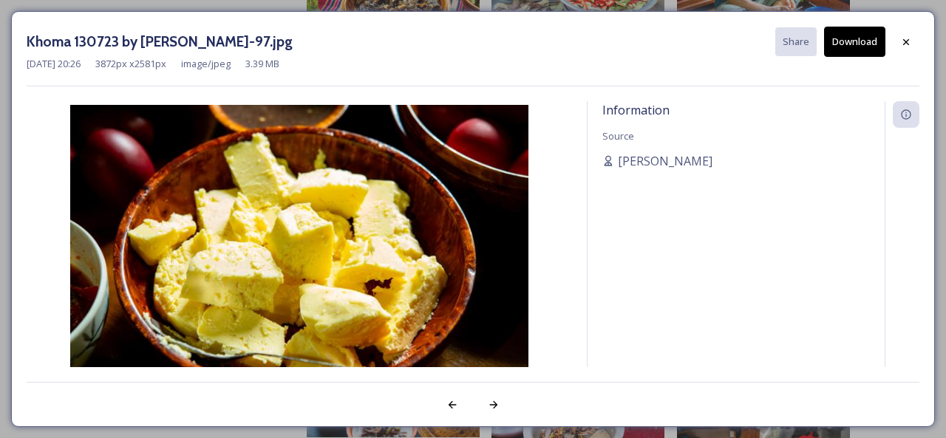
click at [857, 36] on button "Download" at bounding box center [854, 42] width 61 height 30
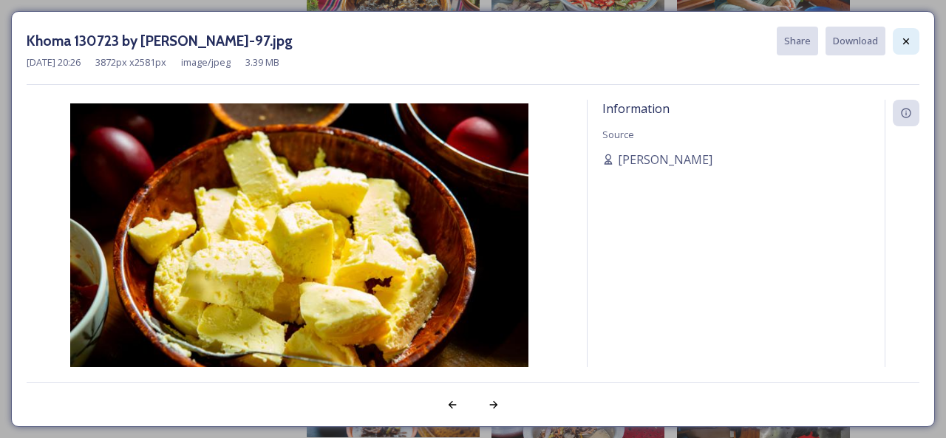
click at [908, 41] on icon at bounding box center [906, 41] width 6 height 6
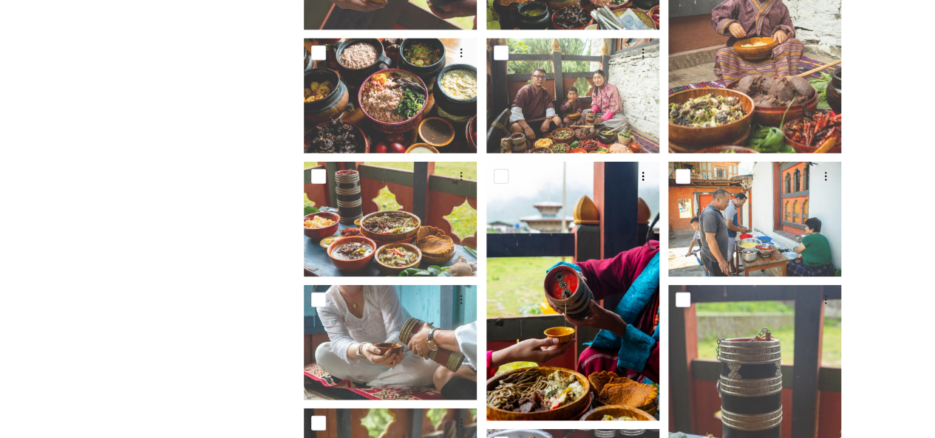
scroll to position [1672, 0]
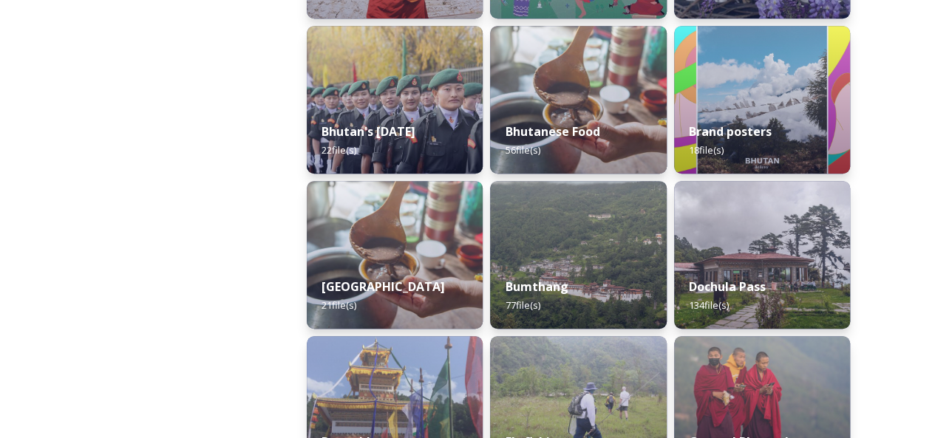
scroll to position [370, 0]
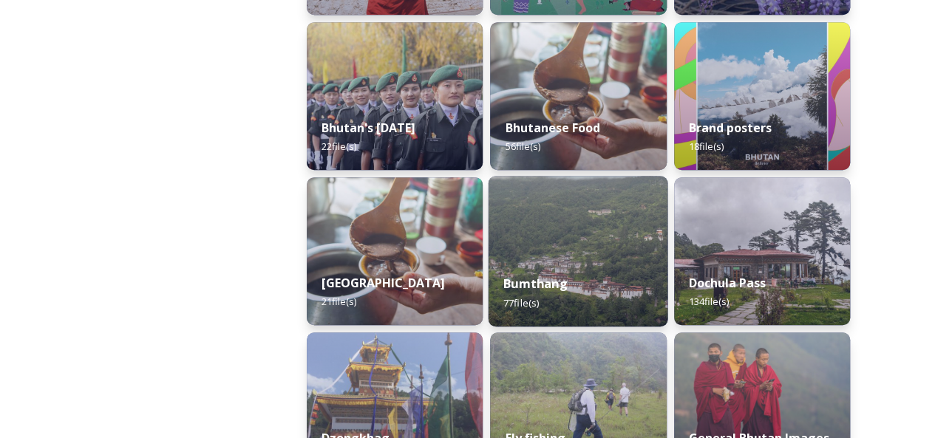
click at [544, 295] on div "Bumthang 77 file(s)" at bounding box center [579, 292] width 180 height 67
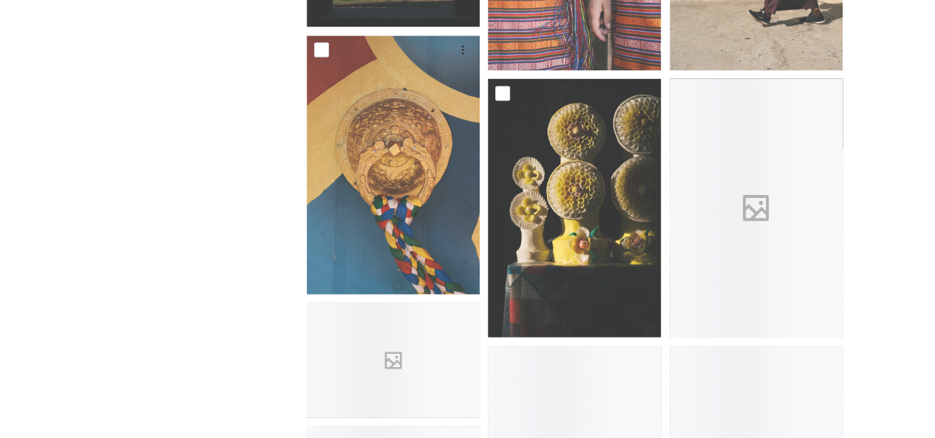
scroll to position [1814, 0]
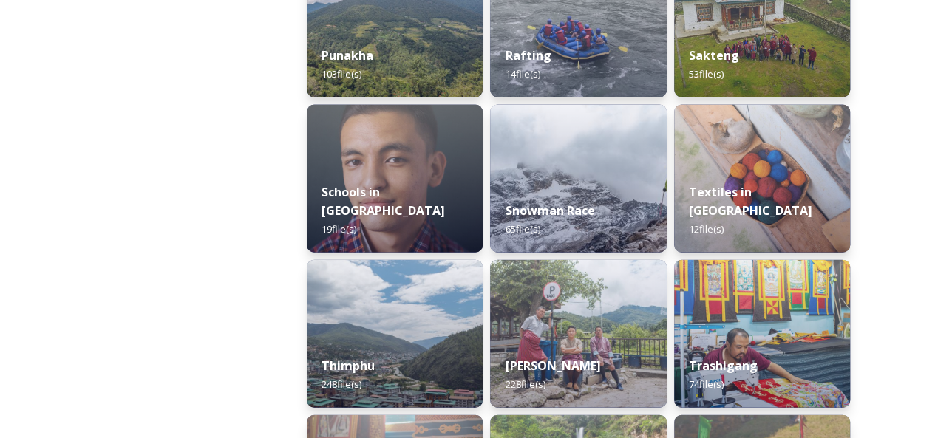
scroll to position [1552, 0]
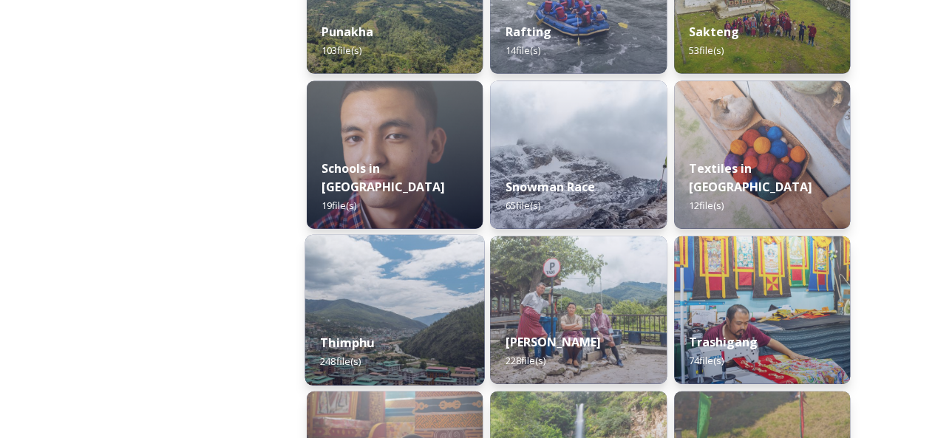
click at [388, 313] on img at bounding box center [395, 310] width 180 height 151
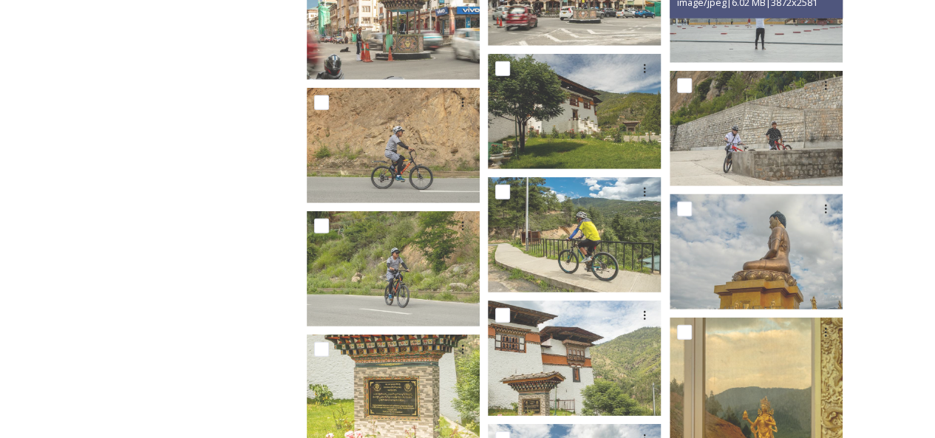
scroll to position [10127, 0]
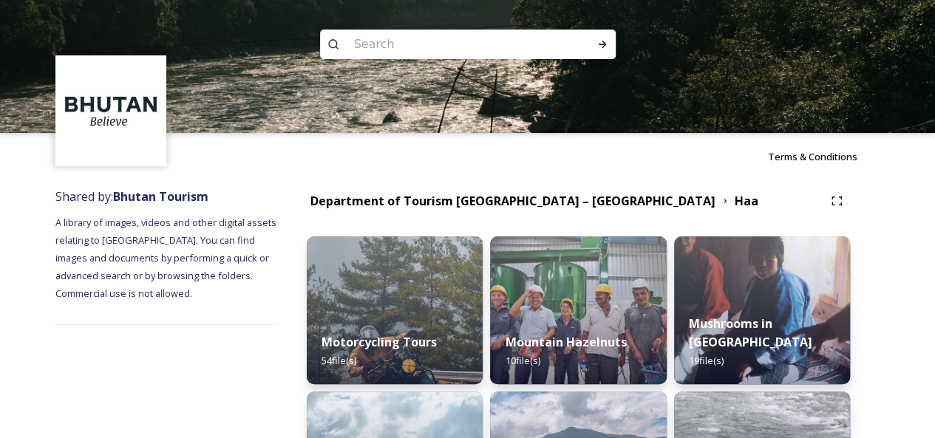
click at [362, 51] on input at bounding box center [448, 44] width 203 height 33
paste input "Lhakhang gonpa"
drag, startPoint x: 412, startPoint y: 48, endPoint x: 451, endPoint y: 57, distance: 40.2
click at [451, 57] on input "Lhakhang gonpa" at bounding box center [448, 43] width 203 height 33
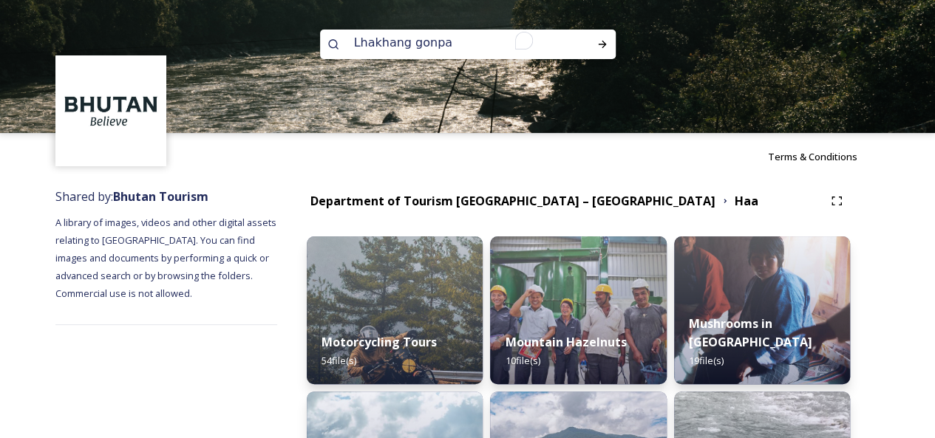
type input "Lhakhang"
click at [606, 50] on div "Run Search" at bounding box center [602, 44] width 27 height 27
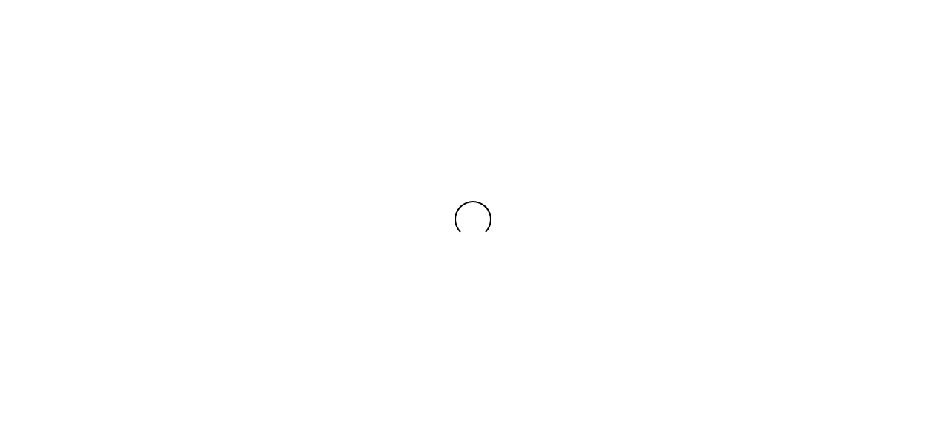
click at [606, 50] on div at bounding box center [473, 219] width 946 height 438
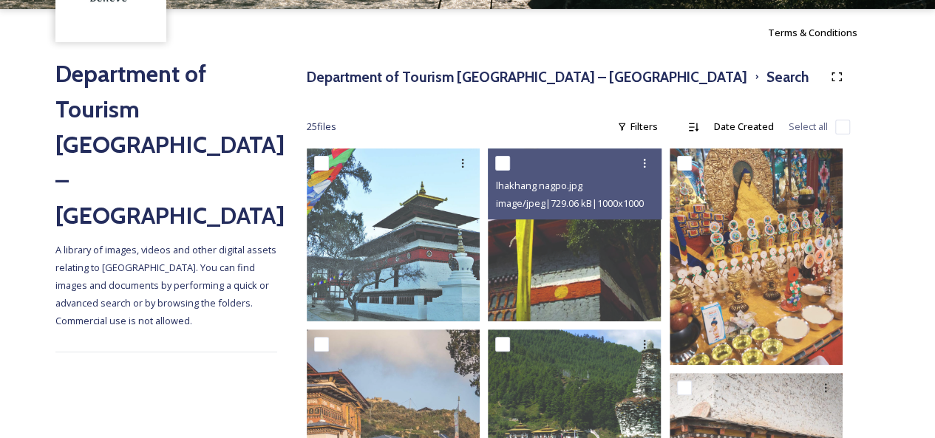
scroll to position [148, 0]
